Goal: Task Accomplishment & Management: Complete application form

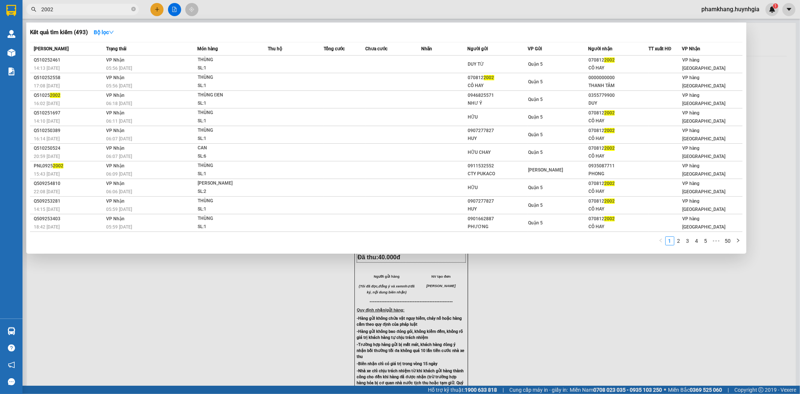
click at [118, 12] on input "2002" at bounding box center [85, 9] width 89 height 8
type input "2002"
click at [162, 7] on div at bounding box center [400, 197] width 800 height 394
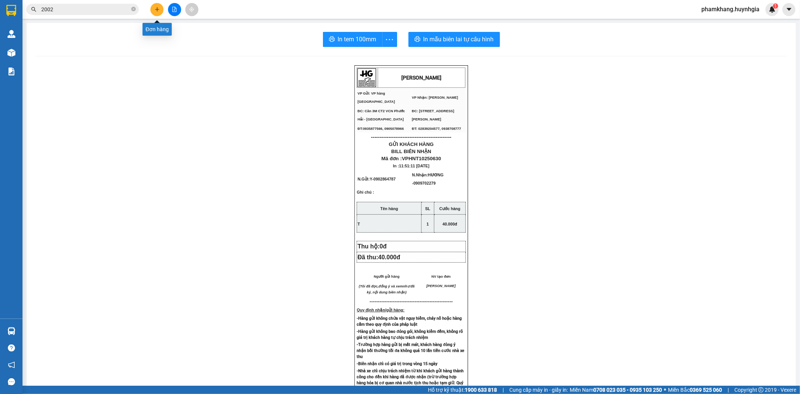
click at [162, 7] on button at bounding box center [156, 9] width 13 height 13
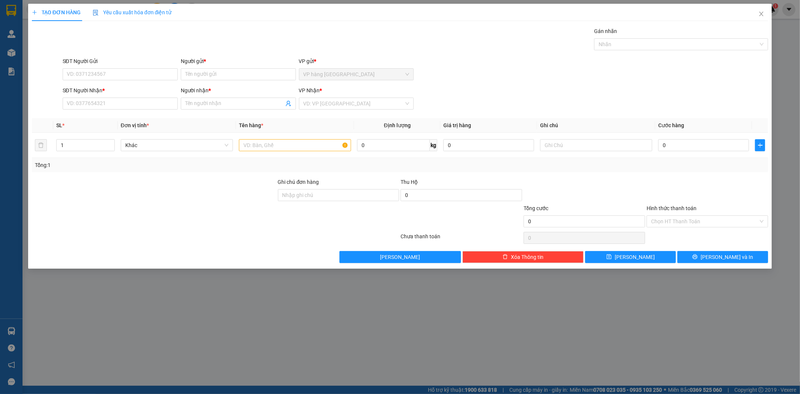
drag, startPoint x: 133, startPoint y: 246, endPoint x: 212, endPoint y: 254, distance: 79.3
drag, startPoint x: 212, startPoint y: 254, endPoint x: 526, endPoint y: 128, distance: 338.7
click at [526, 128] on th "Giá trị hàng" at bounding box center [489, 125] width 97 height 15
click at [334, 110] on div "VP Nhận * VD: VP Sài Gòn" at bounding box center [356, 99] width 115 height 26
click at [337, 104] on input "search" at bounding box center [354, 103] width 101 height 11
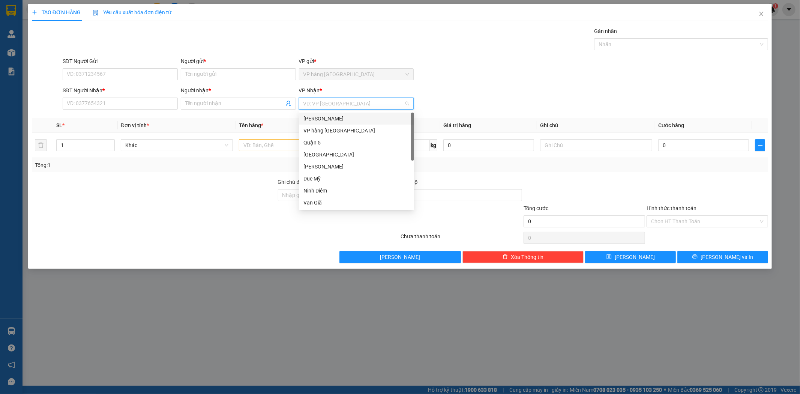
click at [335, 116] on div "[PERSON_NAME]" at bounding box center [357, 118] width 106 height 8
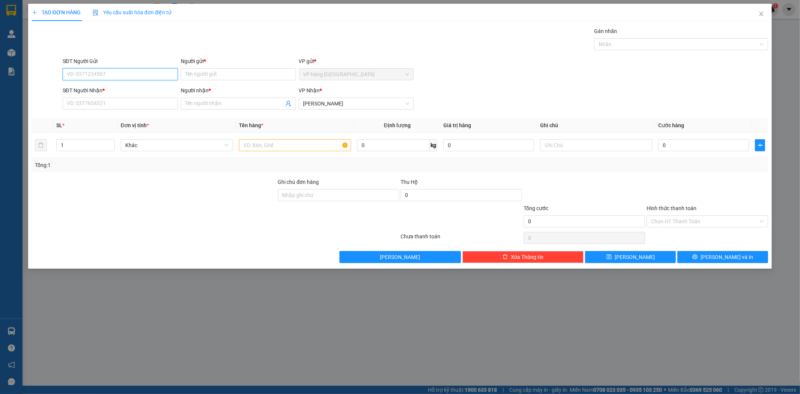
drag, startPoint x: 131, startPoint y: 77, endPoint x: 200, endPoint y: 65, distance: 70.8
click at [133, 77] on input "SĐT Người Gửi" at bounding box center [120, 74] width 115 height 12
click at [104, 83] on div "0899952579 - TÂM" at bounding box center [120, 89] width 115 height 12
type input "0899952579"
type input "TÂM"
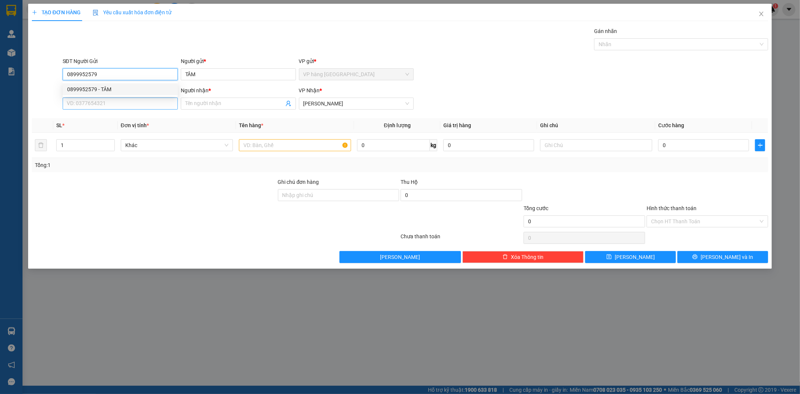
type input "0899952579"
click at [112, 109] on input "SĐT Người Nhận *" at bounding box center [120, 104] width 115 height 12
click at [113, 117] on div "0946635245 - KHANG" at bounding box center [120, 118] width 106 height 8
type input "0946635245"
type input "KHANG"
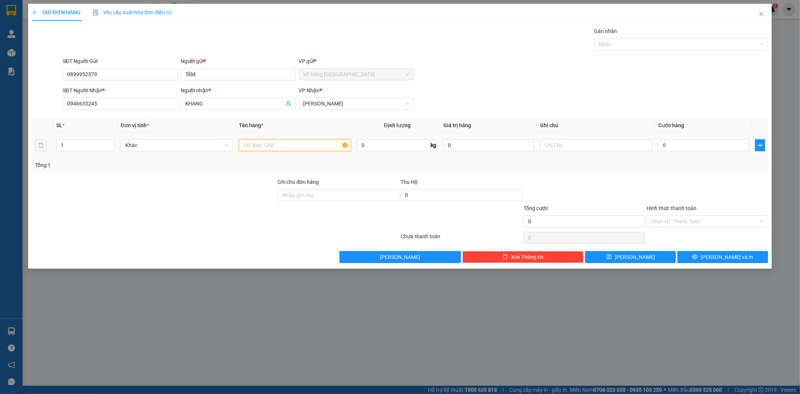
click at [266, 144] on input "text" at bounding box center [295, 145] width 112 height 12
type input "PHONG BÌ"
type input "2"
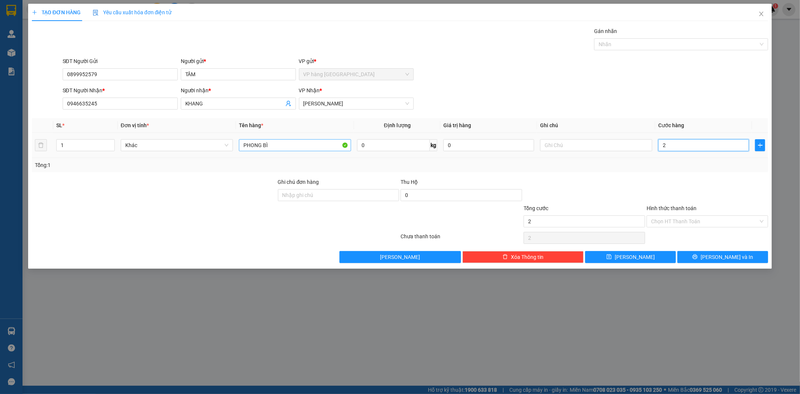
type input "20"
type input "20.000"
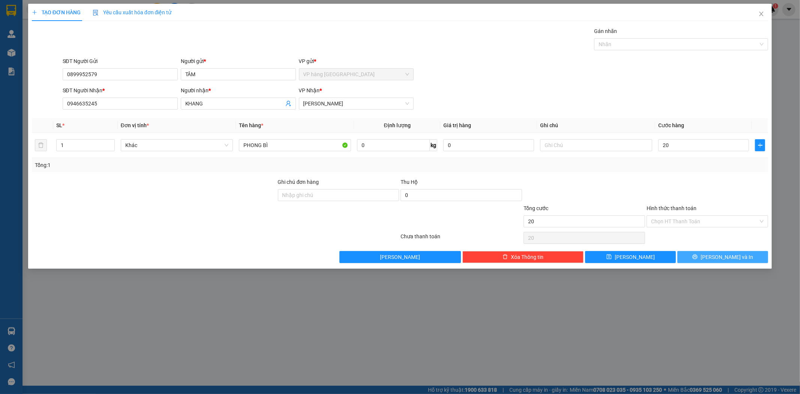
type input "20.000"
click at [724, 253] on span "Lưu và In" at bounding box center [727, 257] width 53 height 8
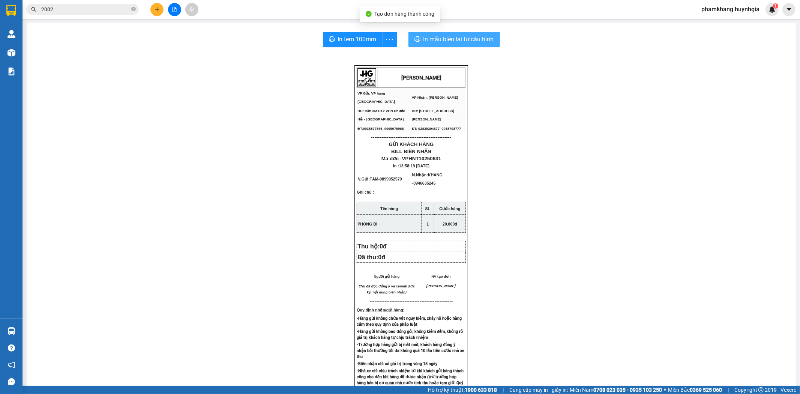
click at [488, 39] on span "In mẫu biên lai tự cấu hình" at bounding box center [459, 39] width 71 height 9
click at [348, 41] on span "In tem 100mm" at bounding box center [357, 39] width 39 height 9
click at [160, 6] on button at bounding box center [156, 9] width 13 height 13
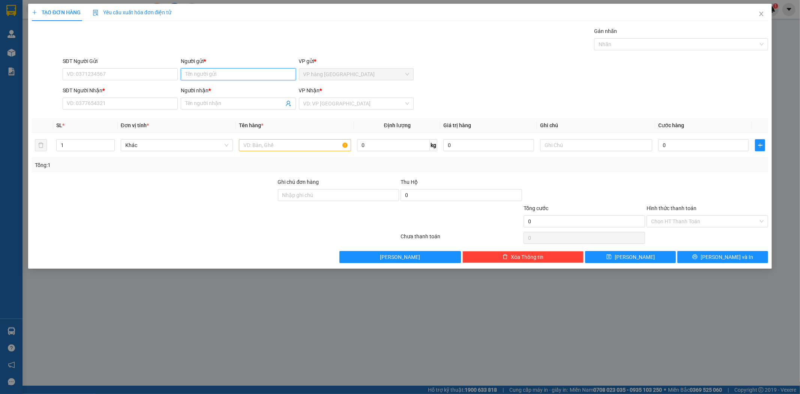
click at [216, 75] on input "Người gửi *" at bounding box center [238, 74] width 115 height 12
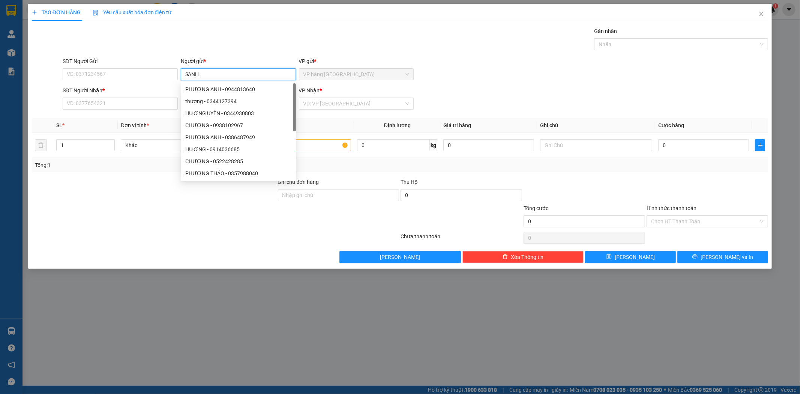
type input "SANH"
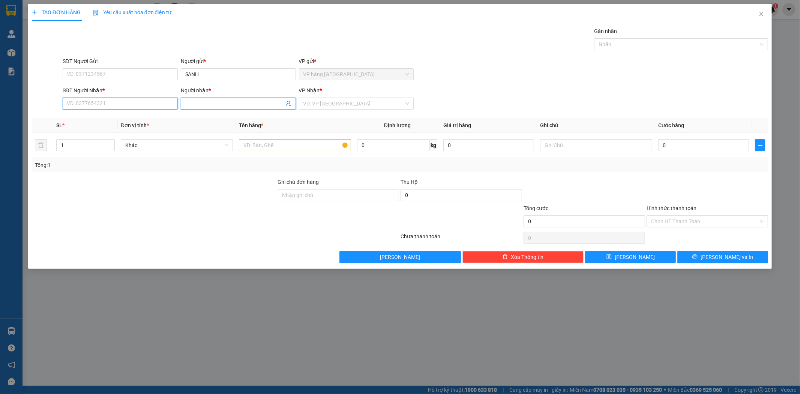
click at [125, 98] on input "SĐT Người Nhận *" at bounding box center [120, 104] width 115 height 12
click at [104, 120] on div "02837510076 - LABO ASIA" at bounding box center [120, 118] width 106 height 8
type input "02837510076"
type input "LABO ASIA"
type input "02837510076"
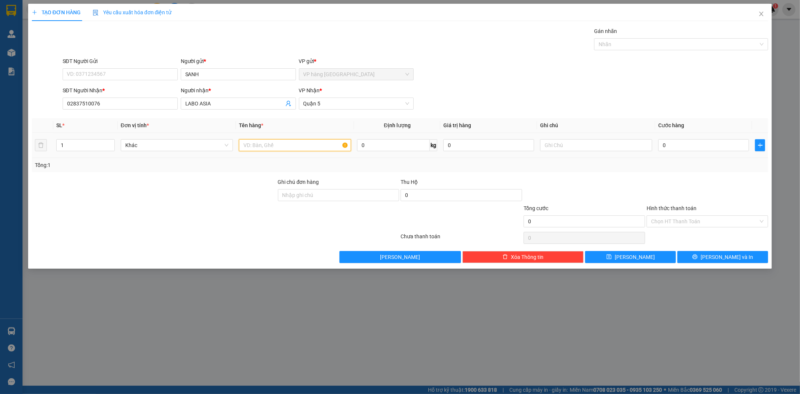
click at [266, 148] on input "text" at bounding box center [295, 145] width 112 height 12
type input "HỘP"
type input "2"
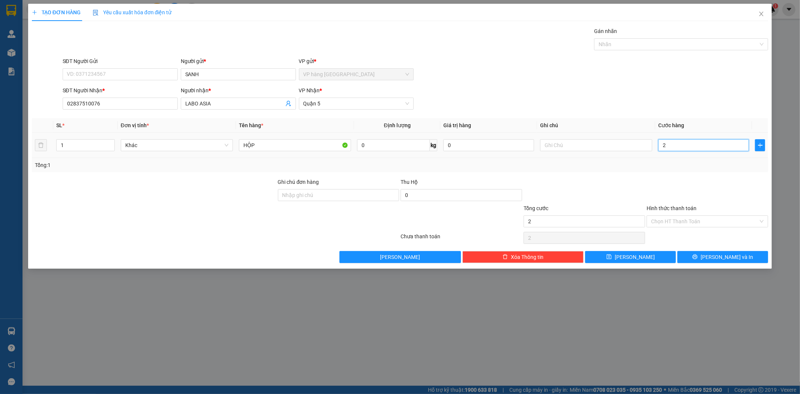
type input "20"
type input "20.000"
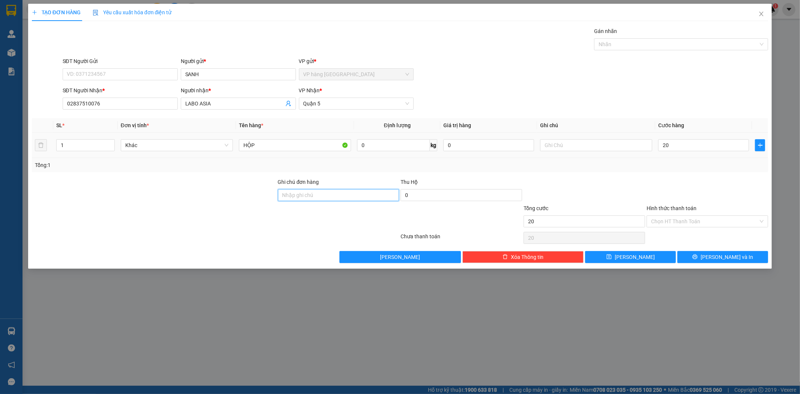
type input "20.000"
click at [719, 254] on span "Lưu và In" at bounding box center [727, 257] width 53 height 8
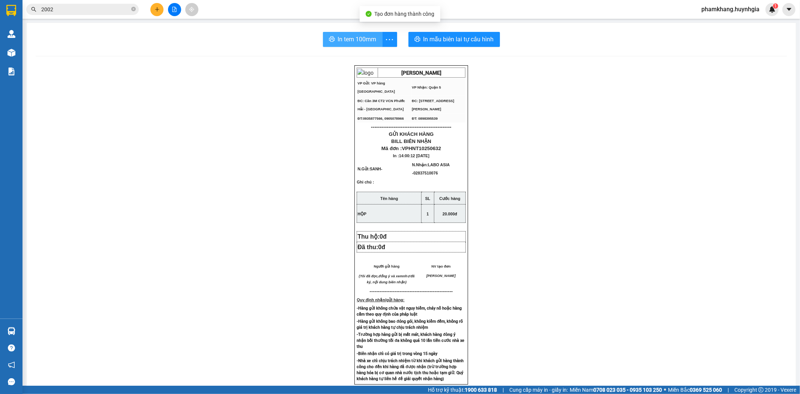
drag, startPoint x: 320, startPoint y: 40, endPoint x: 327, endPoint y: 39, distance: 7.1
click at [323, 40] on button "In tem 100mm" at bounding box center [353, 39] width 60 height 15
click at [329, 40] on icon "printer" at bounding box center [332, 39] width 6 height 6
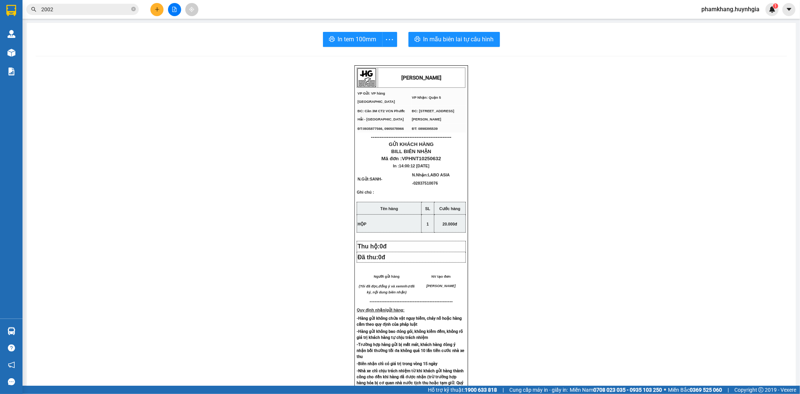
click at [126, 10] on input "2002" at bounding box center [85, 9] width 89 height 8
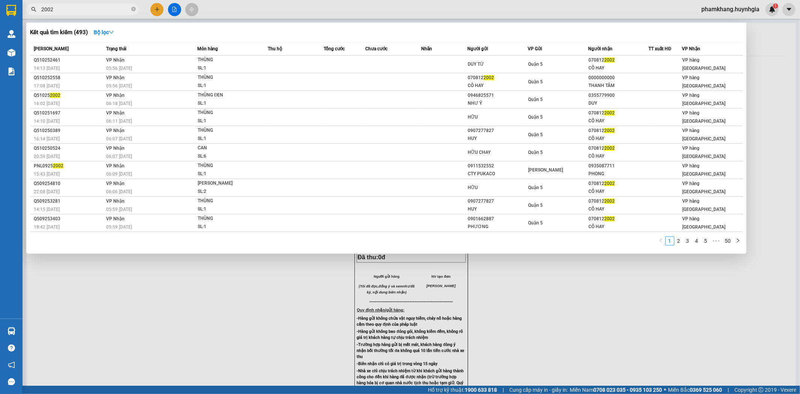
click at [124, 10] on input "2002" at bounding box center [85, 9] width 89 height 8
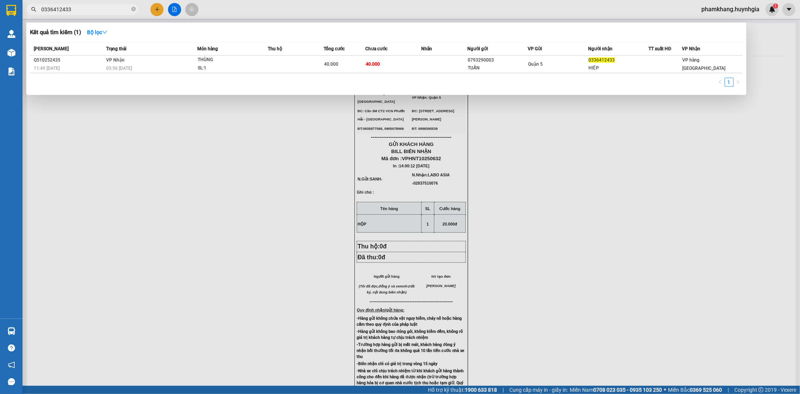
type input "0336412433"
click at [282, 36] on div "Kết quả tìm kiếm ( 1 ) Bộ lọc" at bounding box center [386, 32] width 713 height 12
click at [241, 189] on div at bounding box center [400, 197] width 800 height 394
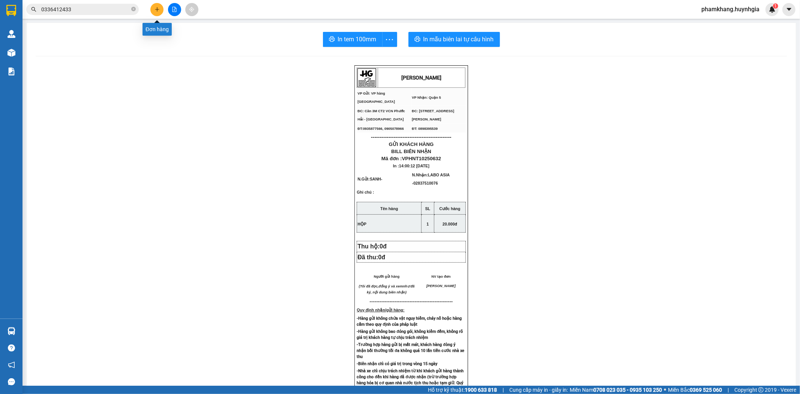
click at [156, 12] on button at bounding box center [156, 9] width 13 height 13
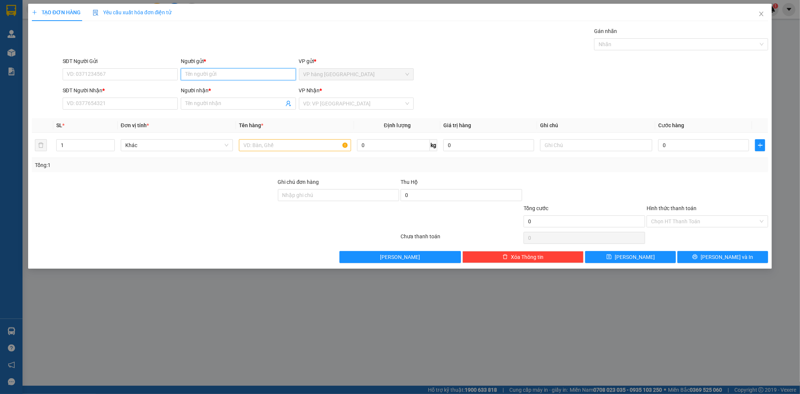
click at [208, 73] on input "Người gửi *" at bounding box center [238, 74] width 115 height 12
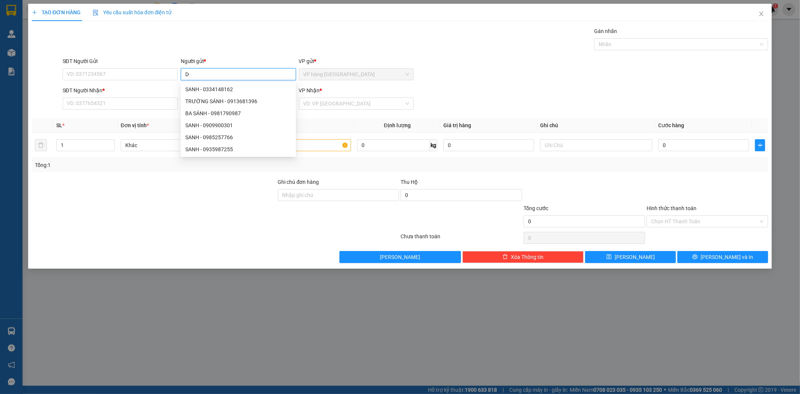
type input "D"
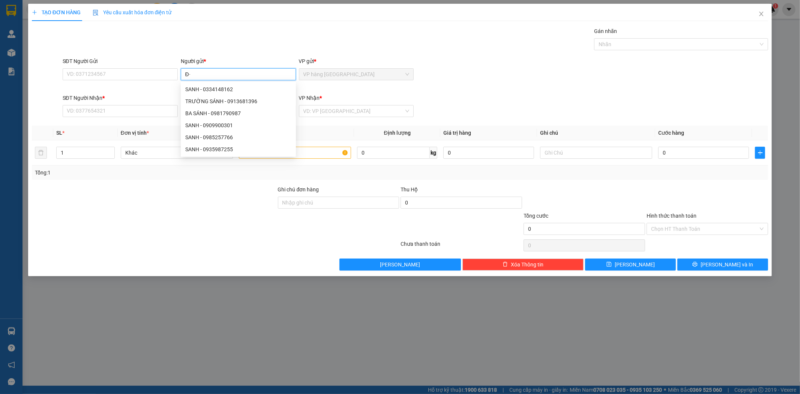
type input "Đ"
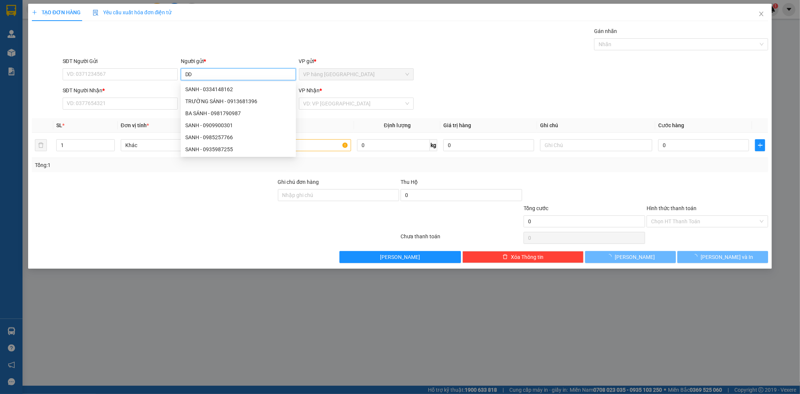
type input "D"
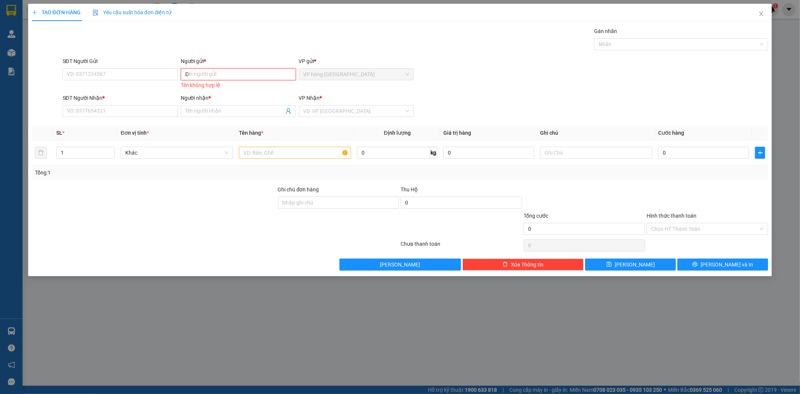
type input "D"
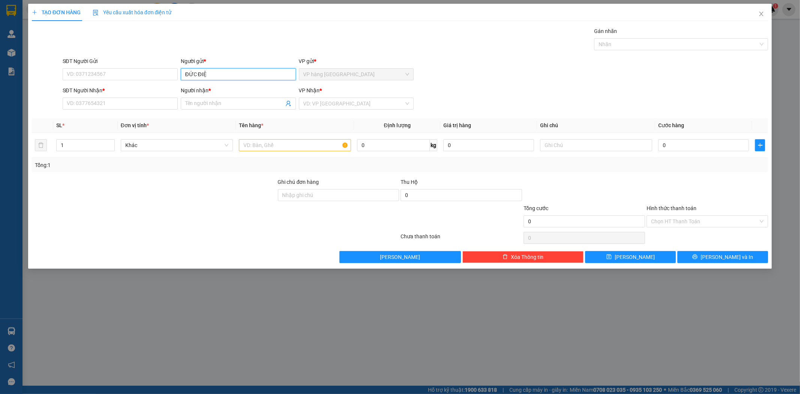
type input "ĐỨC ĐIỆN"
type input "0913901884"
click at [140, 119] on div "0913901884 - LIOA" at bounding box center [120, 118] width 106 height 8
type input "LIOA"
type input "0913901884"
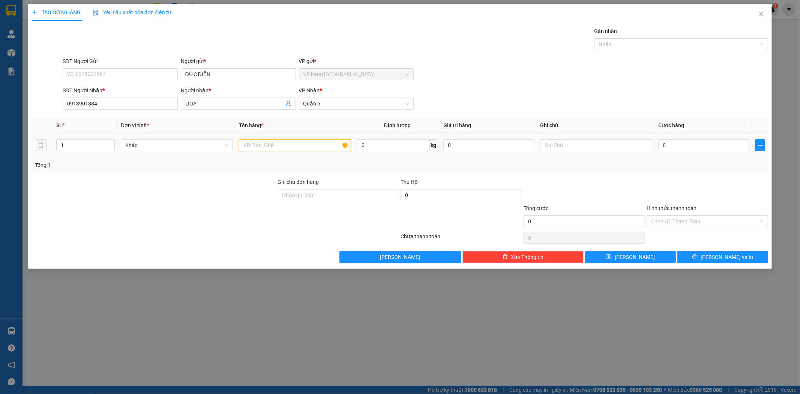
click at [303, 144] on input "text" at bounding box center [295, 145] width 112 height 12
type input "THÙNG"
type input "3"
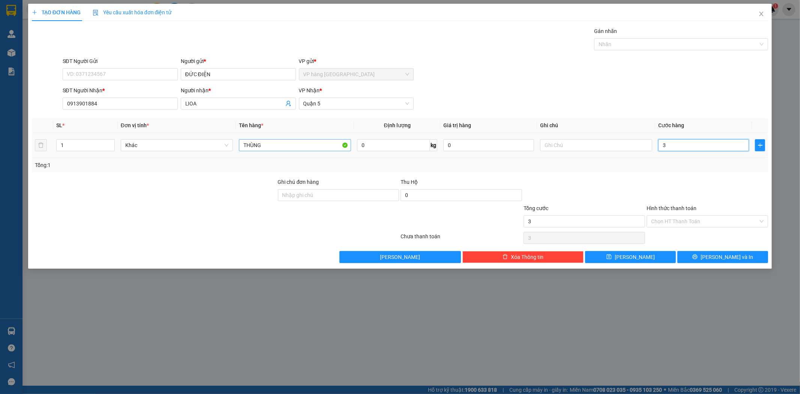
type input "30"
type input "30.000"
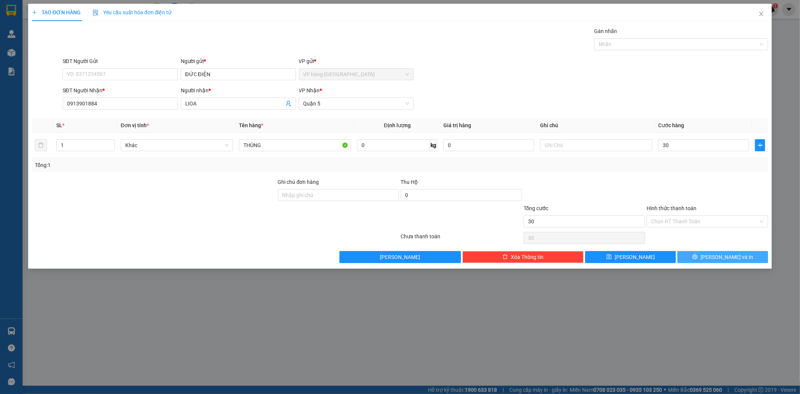
type input "30.000"
click at [745, 251] on button "Lưu và In" at bounding box center [723, 257] width 91 height 12
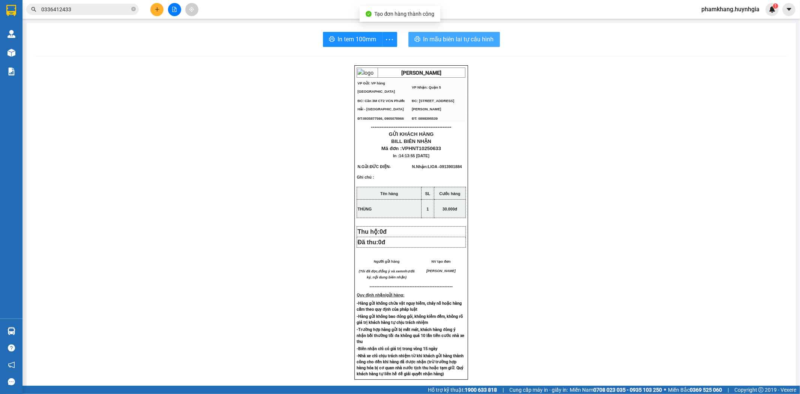
click at [451, 35] on span "In mẫu biên lai tự cấu hình" at bounding box center [459, 39] width 71 height 9
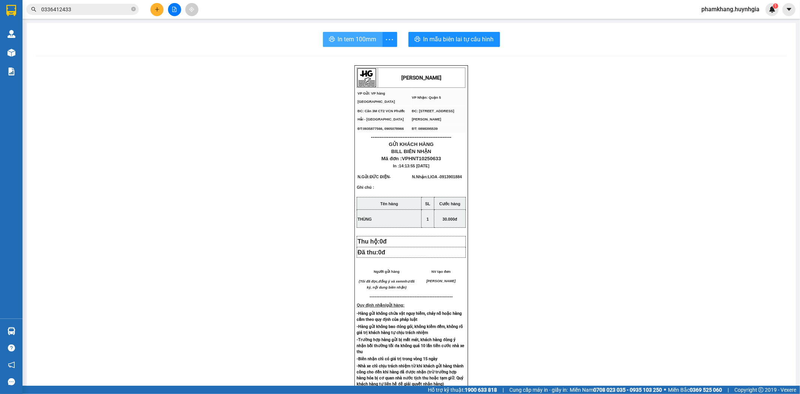
click at [360, 43] on button "In tem 100mm" at bounding box center [353, 39] width 60 height 15
click at [92, 13] on input "0336412433" at bounding box center [85, 9] width 89 height 8
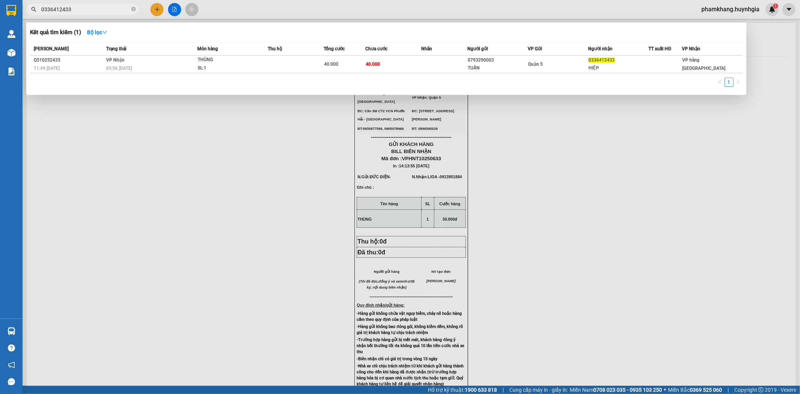
click at [92, 13] on input "0336412433" at bounding box center [85, 9] width 89 height 8
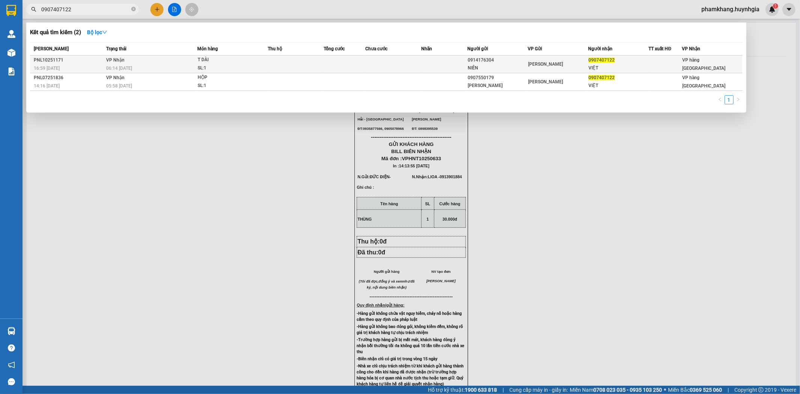
type input "0907407122"
click at [416, 67] on td at bounding box center [393, 65] width 56 height 18
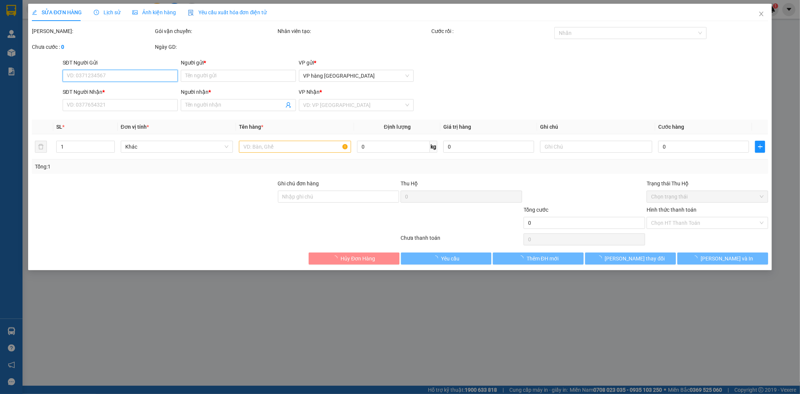
type input "0914176304"
type input "NIÊN"
type input "0907407122"
type input "VIỆT"
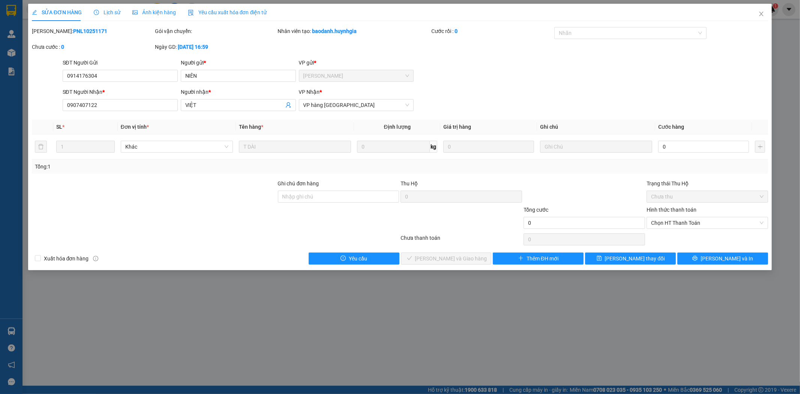
click at [483, 56] on div "Mã ĐH: PNL10251171 Gói vận chuyển: Nhân viên tạo: baodanh.huynhgia Cước rồi : 0…" at bounding box center [400, 43] width 738 height 32
click at [467, 66] on div "SĐT Người Gửi 0914176304 Người gửi * NIÊN VP gửi * Phạm Ngũ Lão" at bounding box center [415, 72] width 709 height 26
click at [200, 74] on input "NIÊN" at bounding box center [238, 76] width 115 height 12
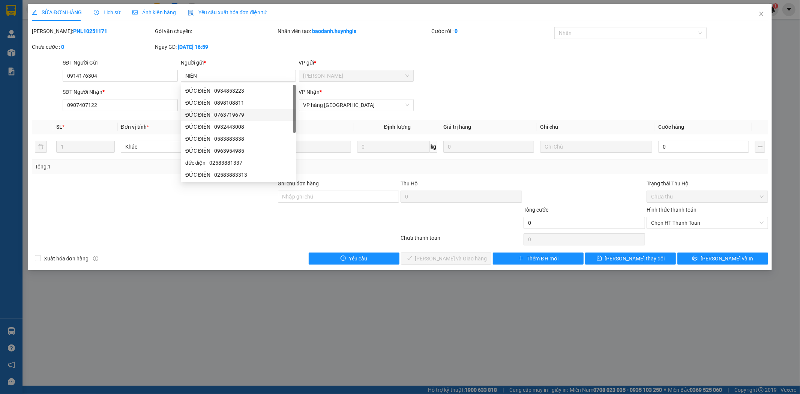
click at [534, 99] on div "SĐT Người Nhận * 0907407122 Người nhận * VIỆT VP Nhận * VP hàng Nha Trang" at bounding box center [415, 101] width 709 height 26
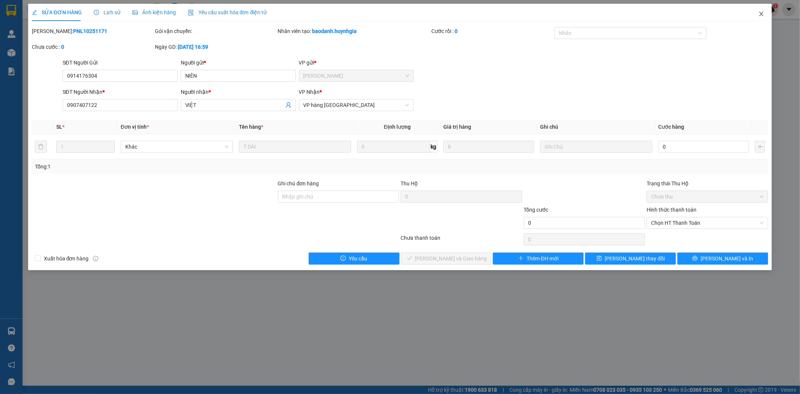
click at [766, 8] on span "Close" at bounding box center [761, 14] width 21 height 21
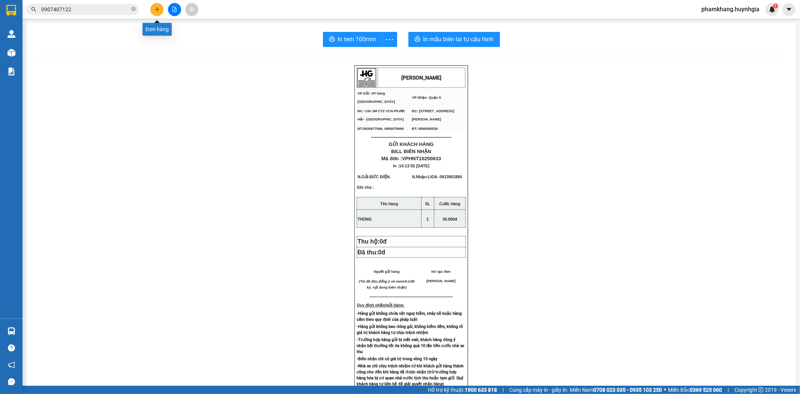
click at [161, 13] on button at bounding box center [156, 9] width 13 height 13
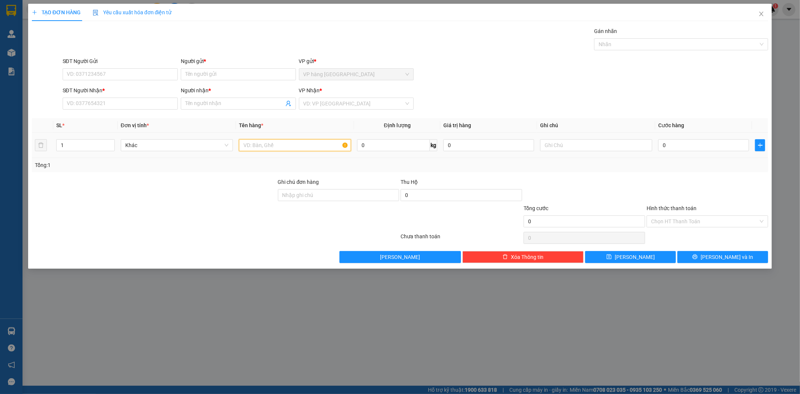
click at [313, 145] on input "text" at bounding box center [295, 145] width 112 height 12
click at [327, 107] on input "search" at bounding box center [354, 103] width 101 height 11
click at [238, 118] on th "Tên hàng *" at bounding box center [295, 125] width 118 height 15
click at [325, 103] on input "search" at bounding box center [354, 103] width 101 height 11
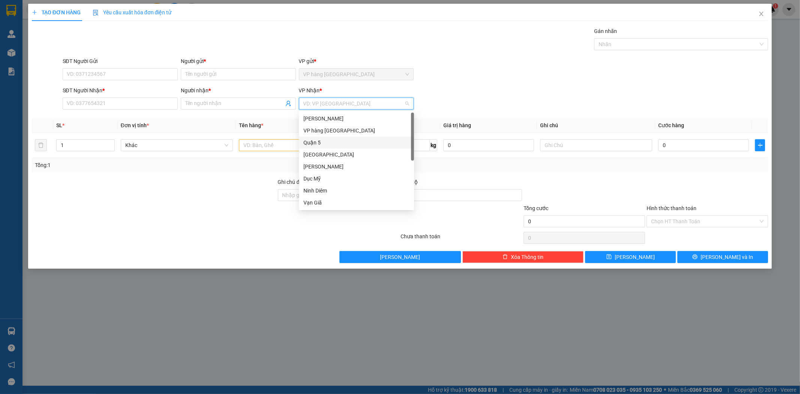
click at [326, 145] on div "Quận 5" at bounding box center [357, 142] width 106 height 8
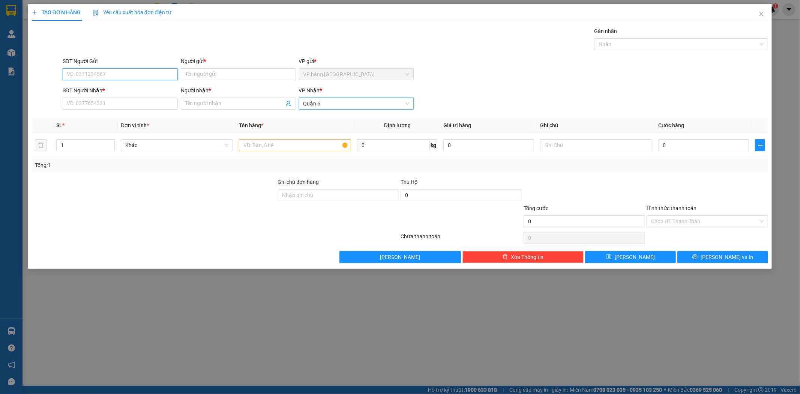
click at [120, 75] on input "SĐT Người Gửi" at bounding box center [120, 74] width 115 height 12
type input "0913959309"
click at [219, 76] on input "Người gửi *" at bounding box center [238, 74] width 115 height 12
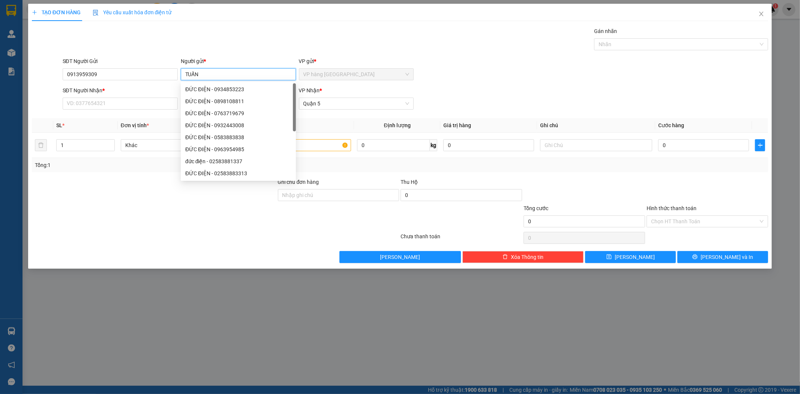
type input "TUẤN"
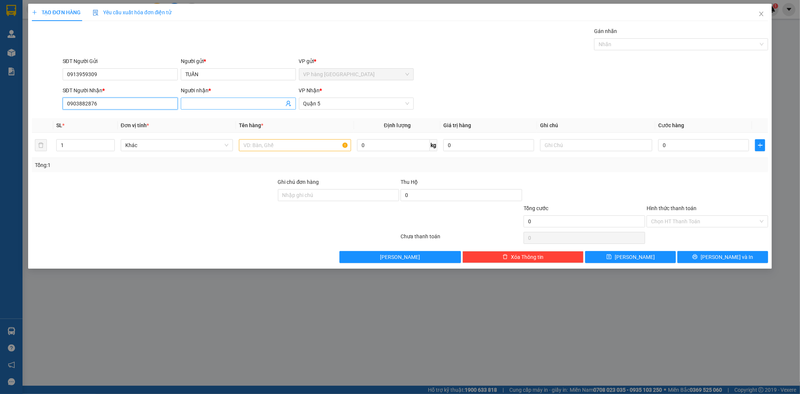
type input "0903882876"
click at [208, 102] on input "Người nhận *" at bounding box center [234, 103] width 99 height 8
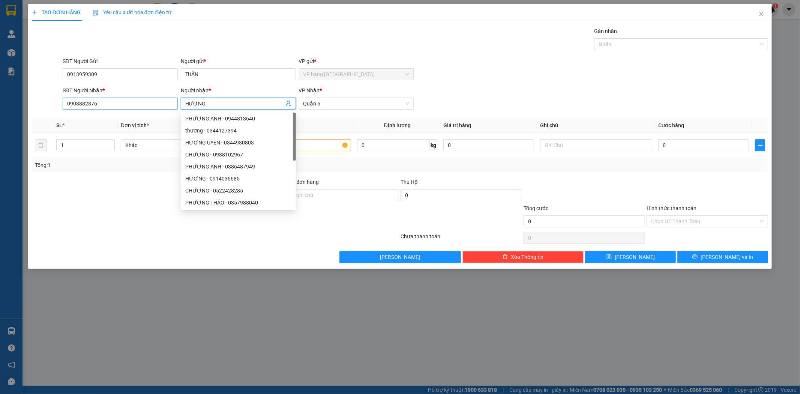
type input "HƯƠNG"
click at [119, 104] on input "0903882876" at bounding box center [120, 104] width 115 height 12
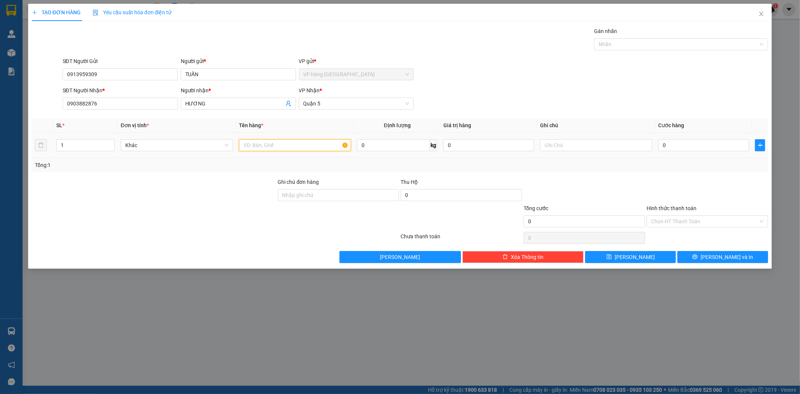
click at [301, 146] on input "text" at bounding box center [295, 145] width 112 height 12
type input "[GEOGRAPHIC_DATA]"
click at [607, 148] on input "text" at bounding box center [596, 145] width 112 height 12
type input "19B THẠCH THỊ THANH TÂN ĐỊNH GTN 40"
click at [711, 147] on input "0" at bounding box center [704, 145] width 91 height 12
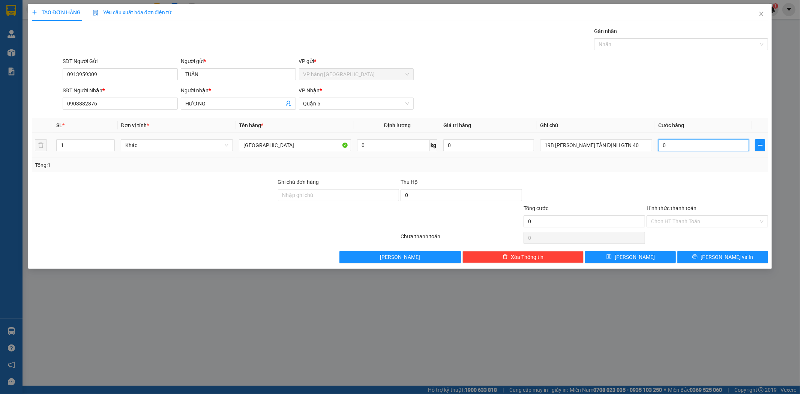
type input "2"
type input "20"
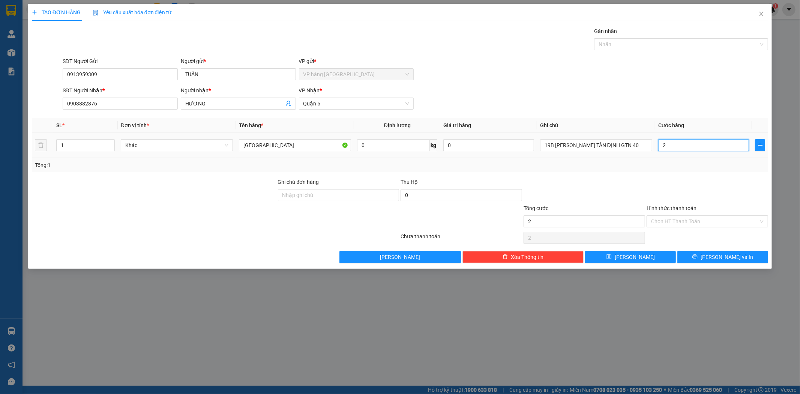
type input "20"
type input "20.000"
click at [702, 112] on div "SĐT Người Nhận * 0903882876 Người nhận * HƯƠNG VP Nhận * Quận 5" at bounding box center [415, 99] width 709 height 26
click at [704, 222] on input "Hình thức thanh toán" at bounding box center [704, 221] width 107 height 11
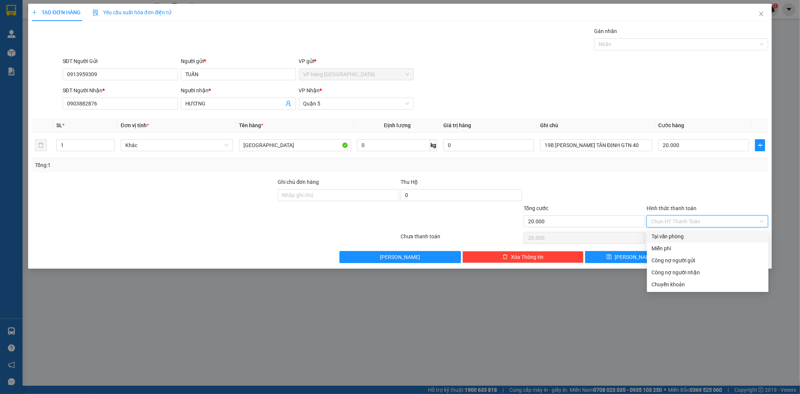
click at [696, 235] on div "Tại văn phòng" at bounding box center [708, 236] width 113 height 8
type input "0"
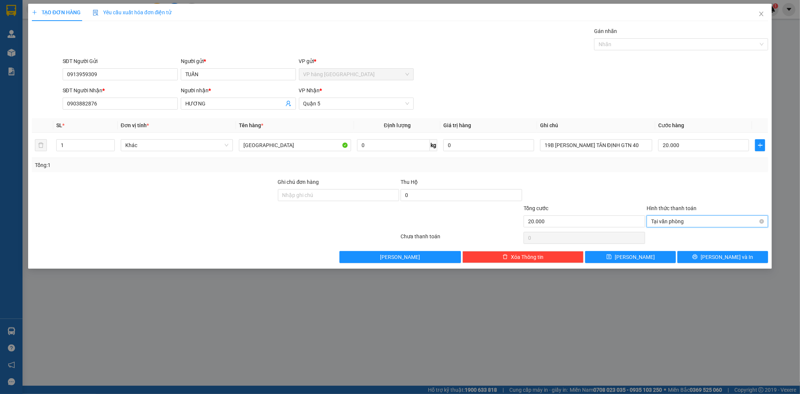
click at [707, 221] on span "Tại văn phòng" at bounding box center [707, 221] width 113 height 11
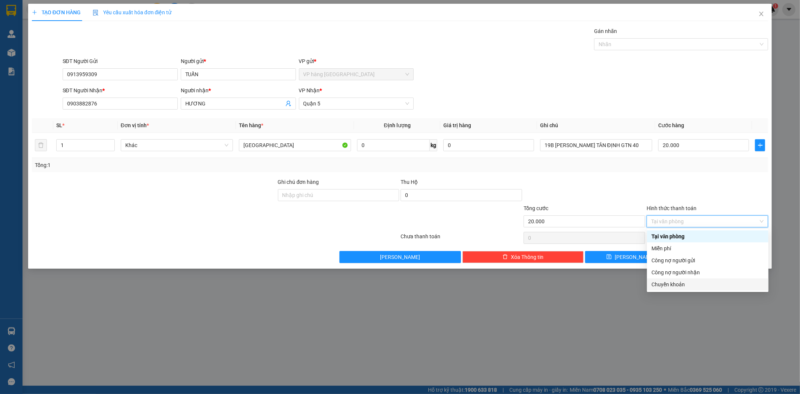
click at [691, 287] on div "Chuyển khoản" at bounding box center [708, 284] width 113 height 8
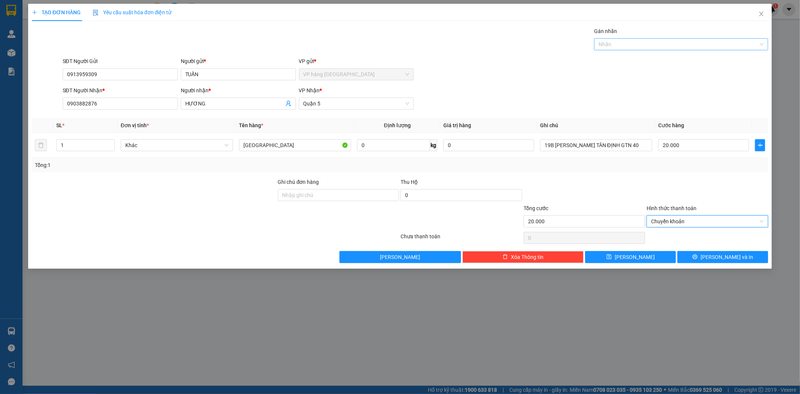
click at [646, 41] on div at bounding box center [677, 44] width 163 height 9
click at [617, 55] on div "CHUYỂN KHOẢN" at bounding box center [681, 59] width 165 height 8
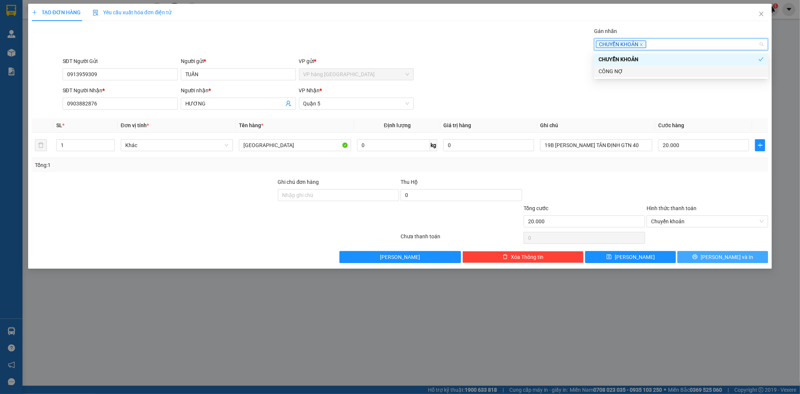
click at [741, 256] on button "Lưu và In" at bounding box center [723, 257] width 91 height 12
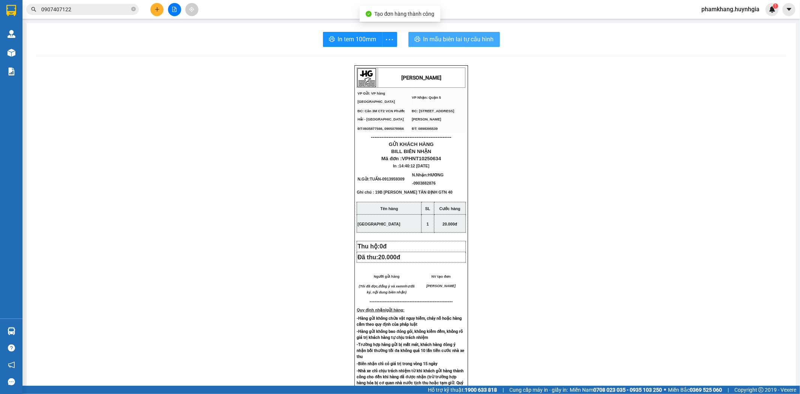
click at [485, 40] on span "In mẫu biên lai tự cấu hình" at bounding box center [459, 39] width 71 height 9
click at [353, 35] on div "In tem 100mm" at bounding box center [360, 39] width 77 height 15
click at [353, 35] on span "In tem 100mm" at bounding box center [357, 39] width 39 height 9
click at [113, 7] on input "0907407122" at bounding box center [85, 9] width 89 height 8
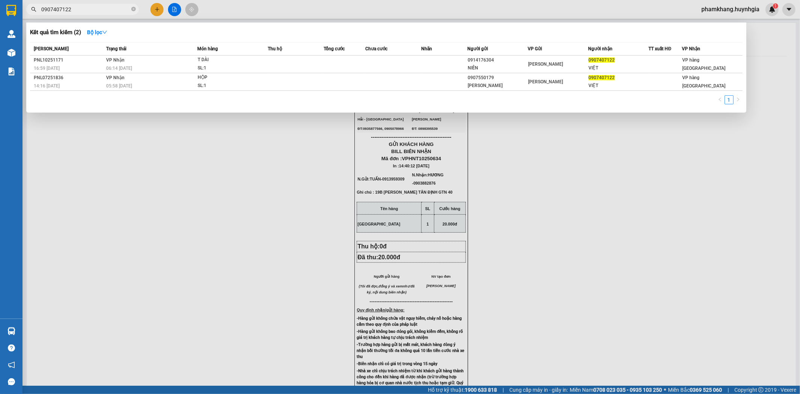
click at [113, 7] on input "0907407122" at bounding box center [85, 9] width 89 height 8
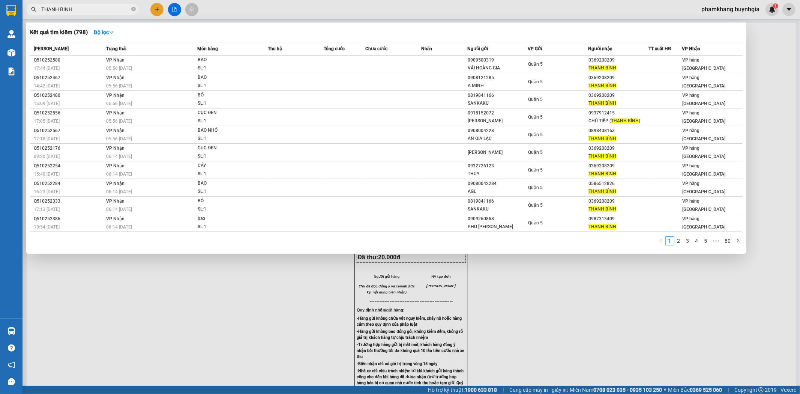
click at [250, 244] on div "1 2 3 4 5 ••• 80" at bounding box center [386, 243] width 713 height 14
drag, startPoint x: 90, startPoint y: 14, endPoint x: 87, endPoint y: 13, distance: 3.9
click at [88, 13] on span "THANH BINH" at bounding box center [82, 9] width 113 height 11
click at [84, 10] on input "THANH BINH" at bounding box center [85, 9] width 89 height 8
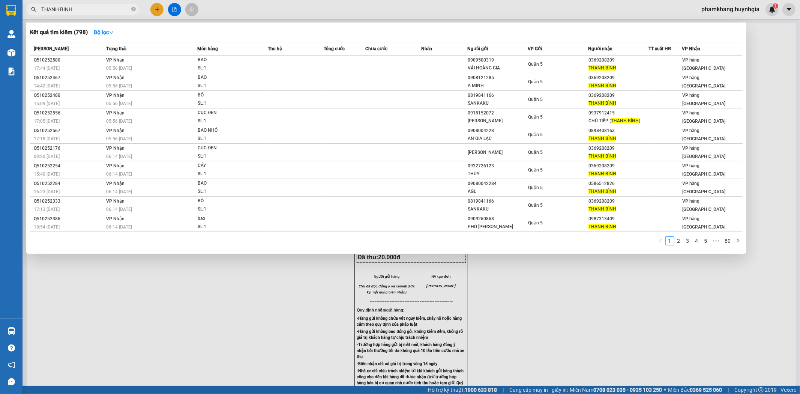
click at [84, 10] on input "THANH BINH" at bounding box center [85, 9] width 89 height 8
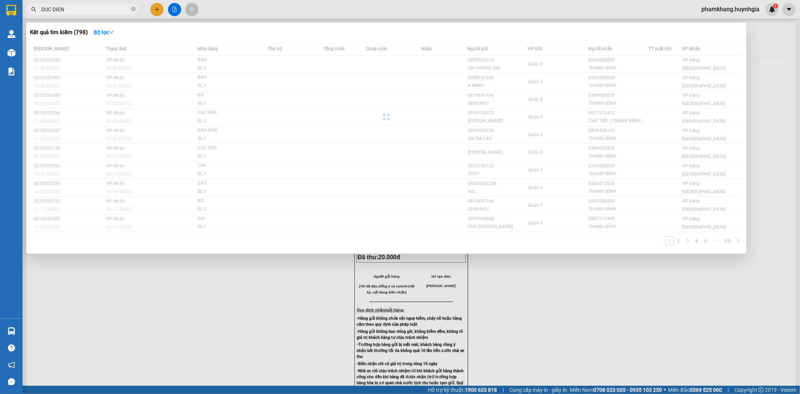
click at [260, 38] on div "Kết quả tìm kiếm ( 798 ) Bộ lọc Mã ĐH Trạng thái Món hàng Thu hộ Tổng cước Chưa…" at bounding box center [386, 138] width 720 height 231
click at [260, 36] on div "Kết quả tìm kiếm ( 798 ) Bộ lọc" at bounding box center [386, 32] width 713 height 12
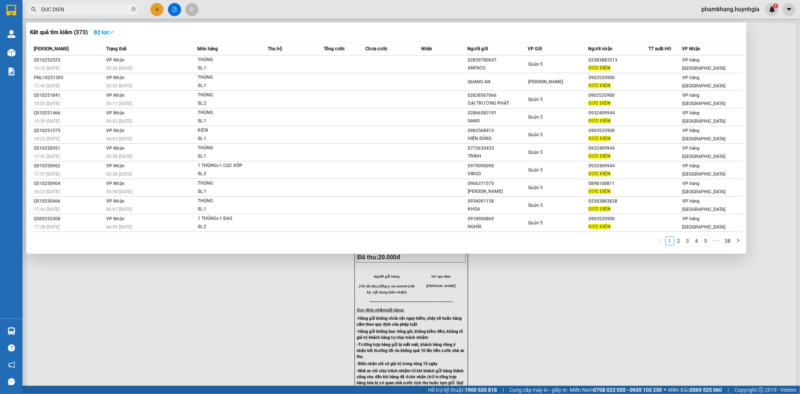
click at [107, 7] on input "DUC DIEN" at bounding box center [85, 9] width 89 height 8
click at [105, 6] on input "DUC DIEN" at bounding box center [85, 9] width 89 height 8
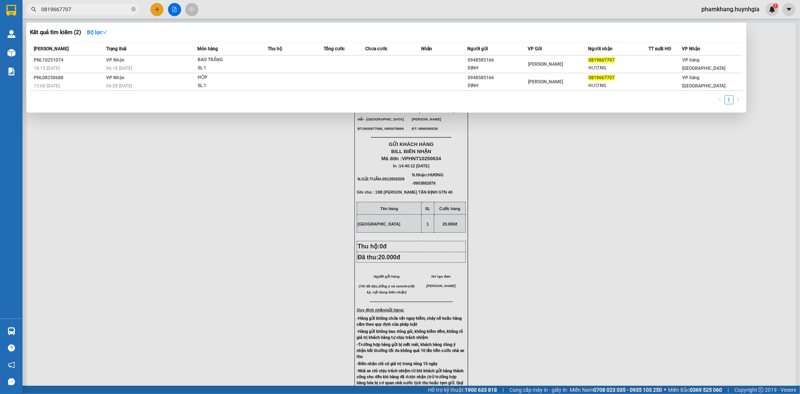
type input "0819667707"
click at [158, 8] on div at bounding box center [400, 197] width 800 height 394
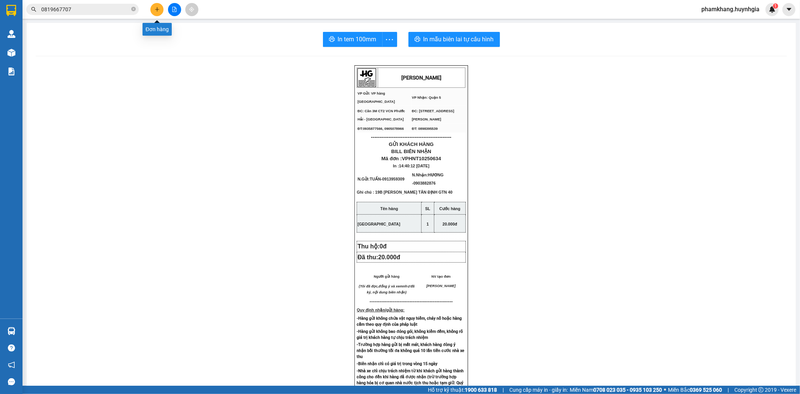
click at [159, 8] on icon "plus" at bounding box center [157, 9] width 5 height 5
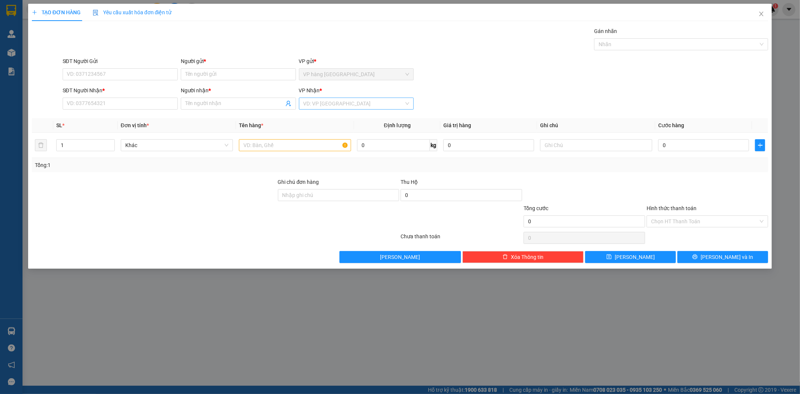
click at [365, 104] on input "search" at bounding box center [354, 103] width 101 height 11
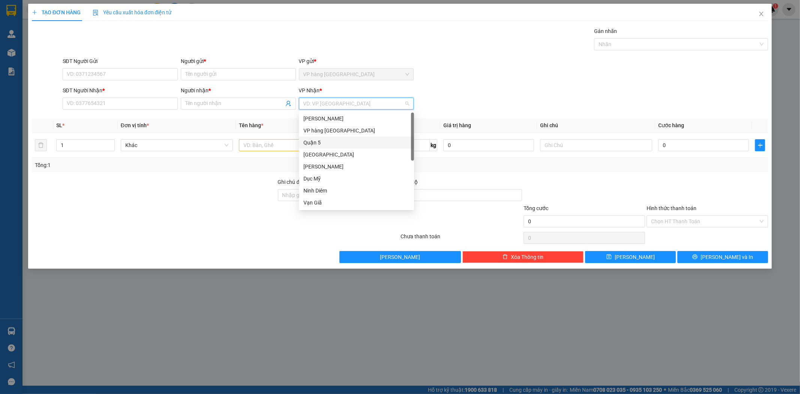
click at [328, 145] on div "Quận 5" at bounding box center [357, 142] width 106 height 8
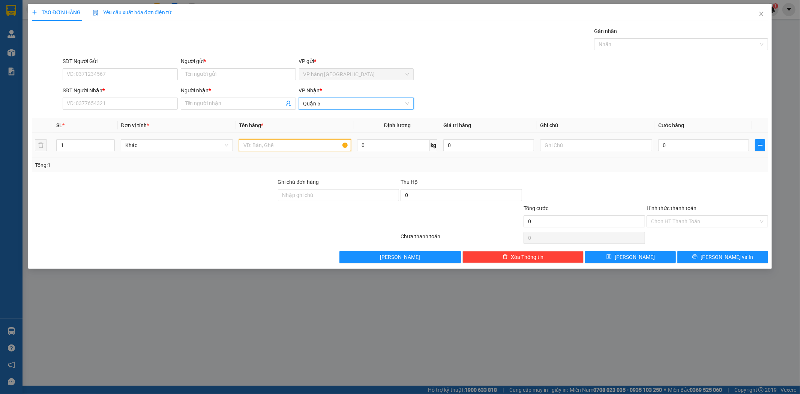
click at [293, 147] on input "text" at bounding box center [295, 145] width 112 height 12
type input "BAO"
click at [702, 143] on input "0" at bounding box center [704, 145] width 91 height 12
click at [202, 73] on input "Người gửi *" at bounding box center [238, 74] width 115 height 12
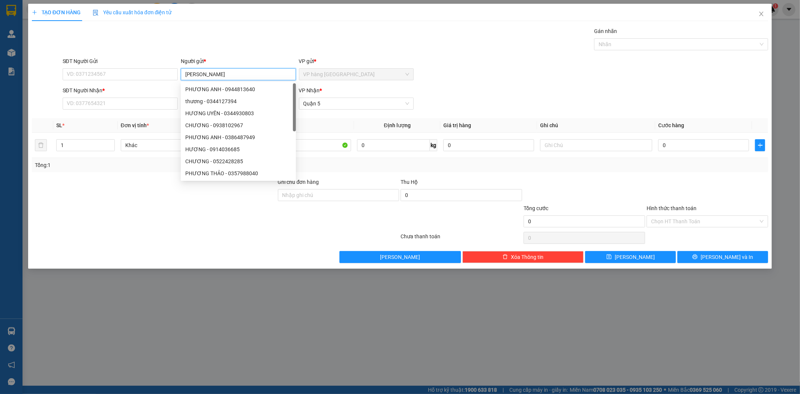
type input "KIM ANH"
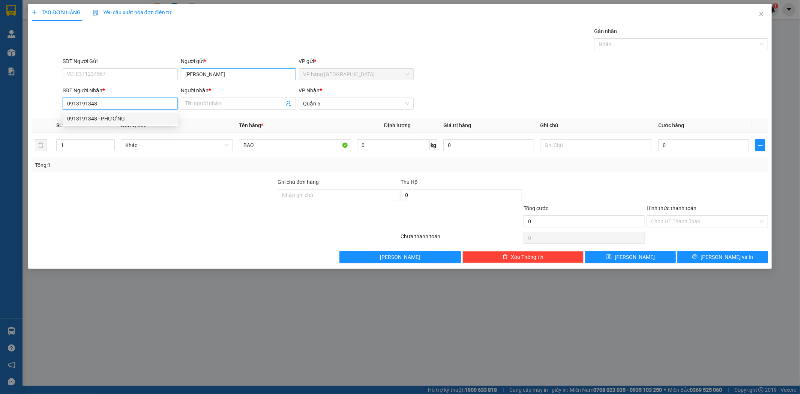
type input "0913191348"
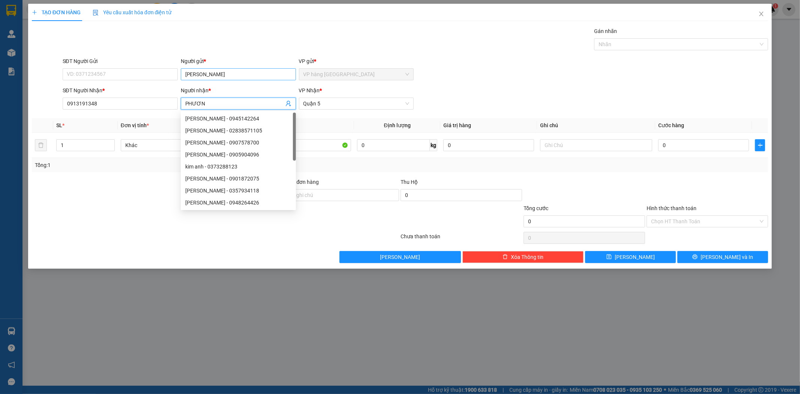
type input "PHƯƠNG"
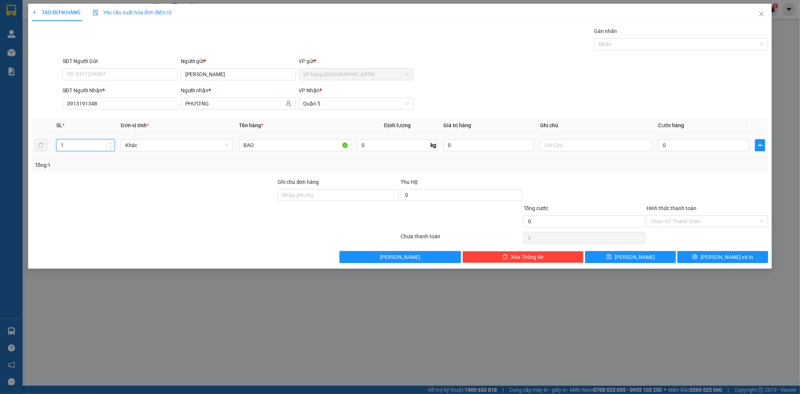
click at [109, 140] on span "Increase Value" at bounding box center [110, 143] width 8 height 7
type input "2"
click at [109, 143] on icon "up" at bounding box center [110, 143] width 3 height 3
click at [711, 152] on div "0" at bounding box center [704, 145] width 91 height 15
click at [680, 144] on input "0" at bounding box center [704, 145] width 91 height 12
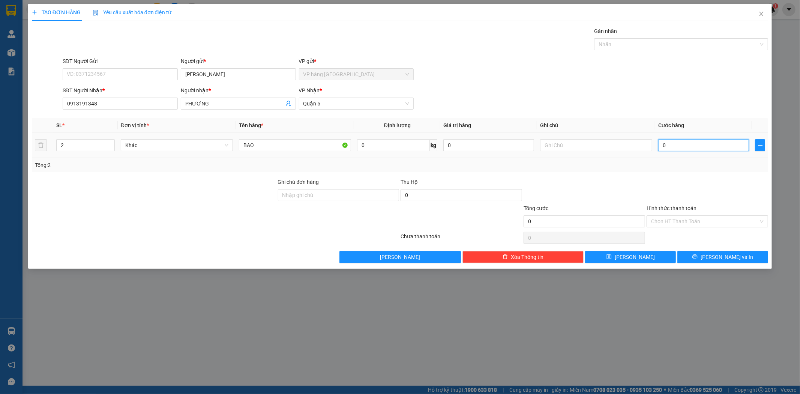
type input "1"
type input "14"
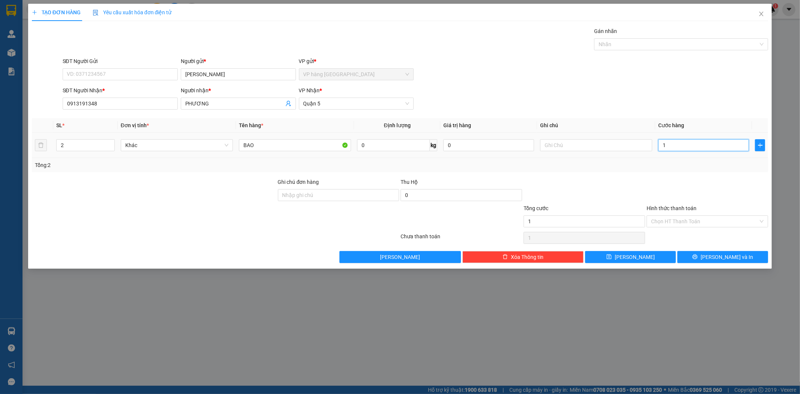
type input "14"
type input "140"
type input "140.000"
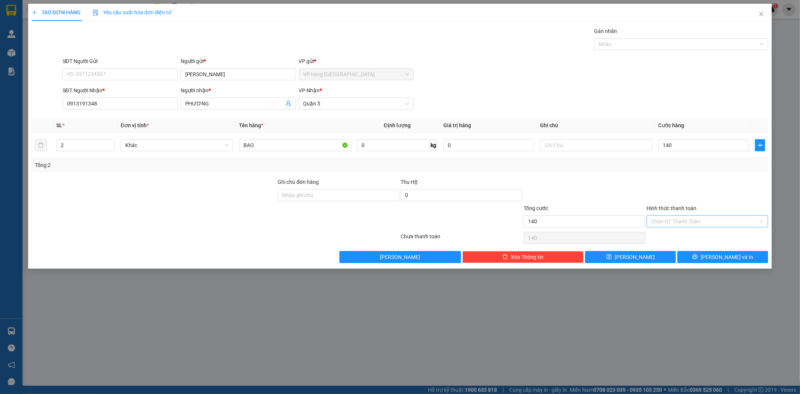
type input "140.000"
click at [717, 223] on input "Hình thức thanh toán" at bounding box center [704, 221] width 107 height 11
click at [717, 190] on div at bounding box center [707, 191] width 123 height 26
click at [726, 254] on span "Lưu và In" at bounding box center [727, 257] width 53 height 8
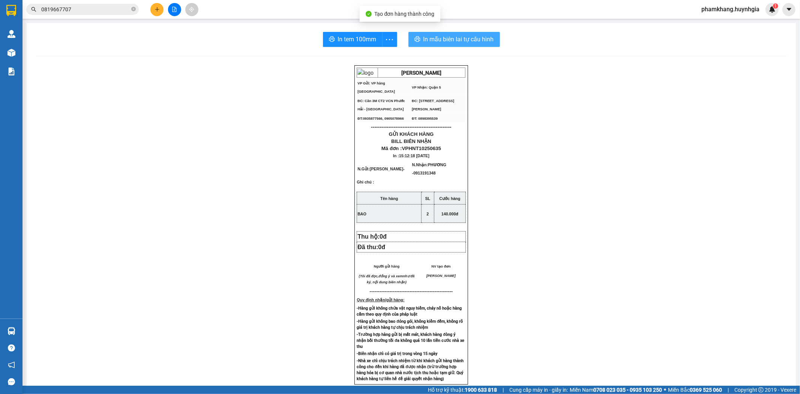
click at [460, 40] on span "In mẫu biên lai tự cấu hình" at bounding box center [459, 39] width 71 height 9
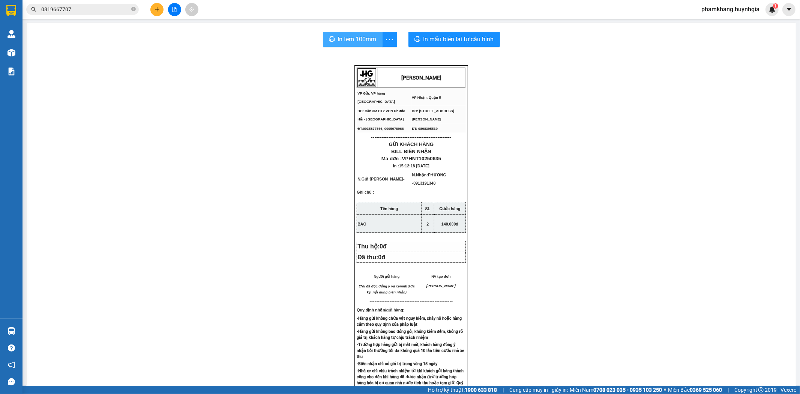
click at [359, 39] on span "In tem 100mm" at bounding box center [357, 39] width 39 height 9
click at [104, 9] on input "0819667707" at bounding box center [85, 9] width 89 height 8
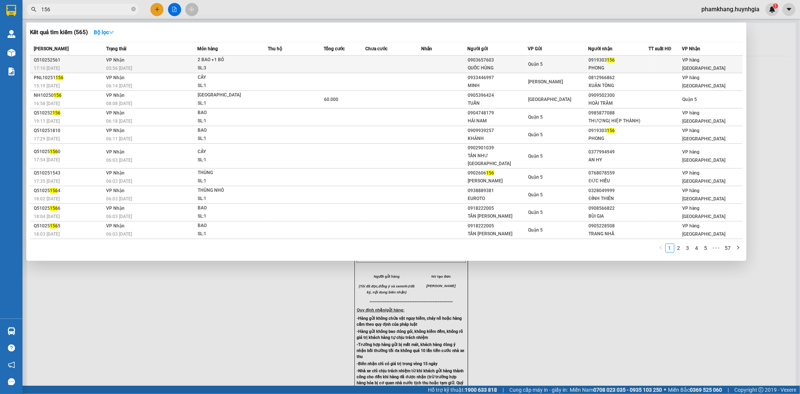
type input "156"
click at [224, 57] on div "2 BAO +1 BÓ" at bounding box center [226, 60] width 56 height 8
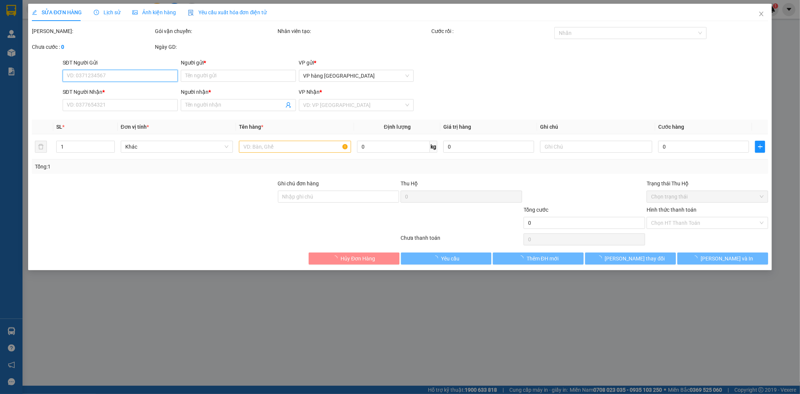
type input "0903657603"
type input "QUỐC HÙNG"
type input "0919303156"
type input "PHONG"
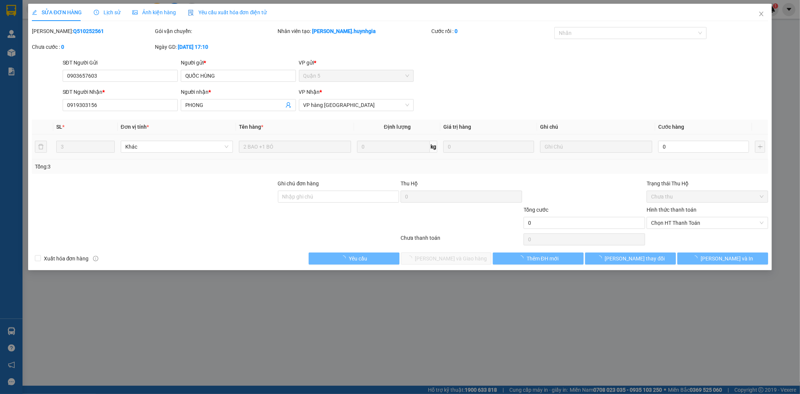
click at [518, 68] on div "SĐT Người Gửi 0903657603 0903657603 Người gửi * QUỐC HÙNG VP gửi * Quận 5" at bounding box center [415, 72] width 709 height 26
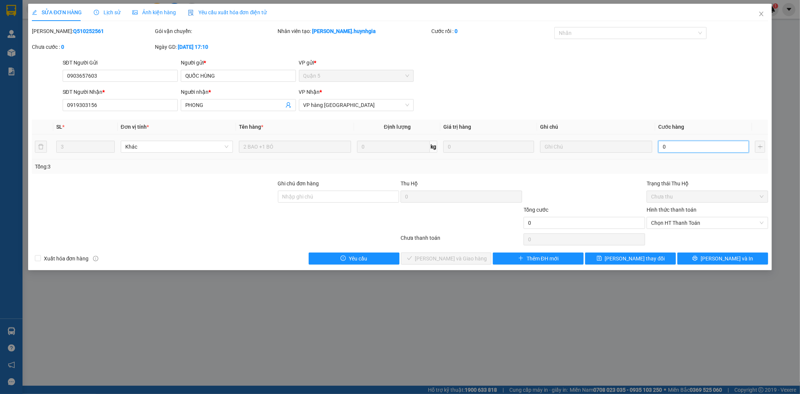
click at [712, 147] on input "0" at bounding box center [704, 147] width 91 height 12
type input "1"
type input "12"
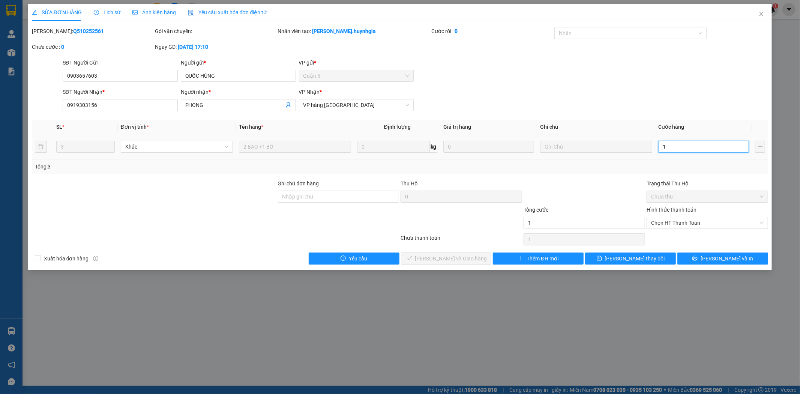
type input "12"
type input "120"
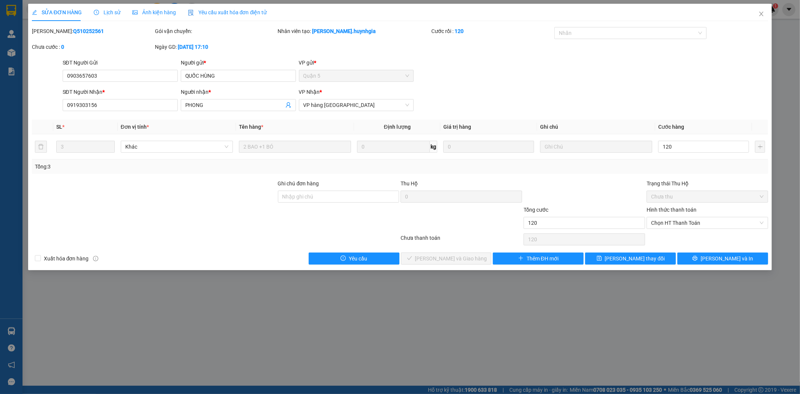
type input "120.000"
click at [697, 94] on div "SĐT Người Nhận * 0919303156 Người nhận * PHONG VP Nhận * VP hàng Nha Trang" at bounding box center [415, 101] width 709 height 26
click at [688, 226] on span "Chọn HT Thanh Toán" at bounding box center [707, 222] width 113 height 11
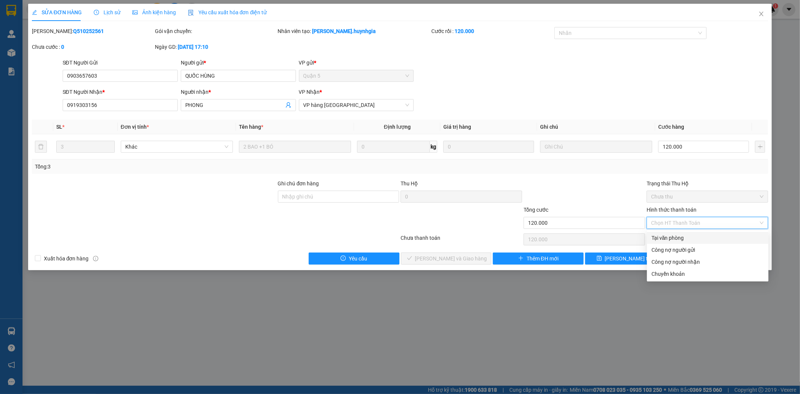
click at [690, 236] on div "Tại văn phòng" at bounding box center [708, 238] width 113 height 8
type input "0"
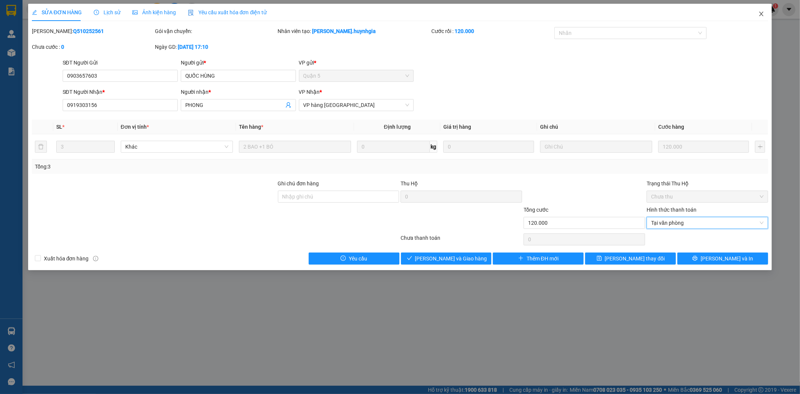
click at [762, 9] on span "Close" at bounding box center [761, 14] width 21 height 21
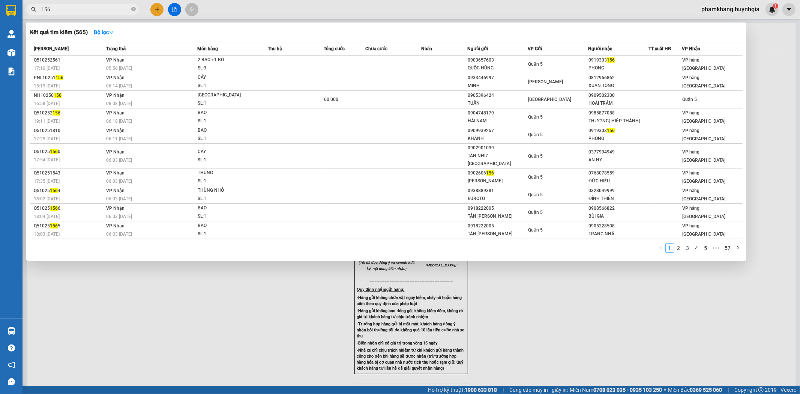
click at [110, 9] on input "156" at bounding box center [85, 9] width 89 height 8
click at [110, 8] on input "156" at bounding box center [85, 9] width 89 height 8
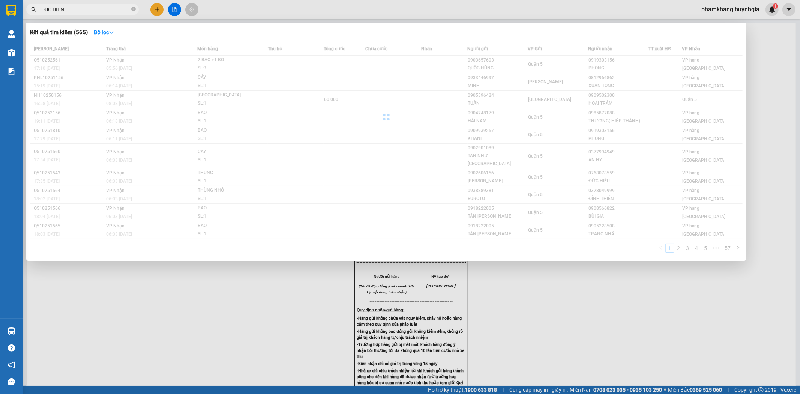
click at [297, 38] on div "Kết quả tìm kiếm ( 565 ) Bộ lọc" at bounding box center [386, 32] width 713 height 12
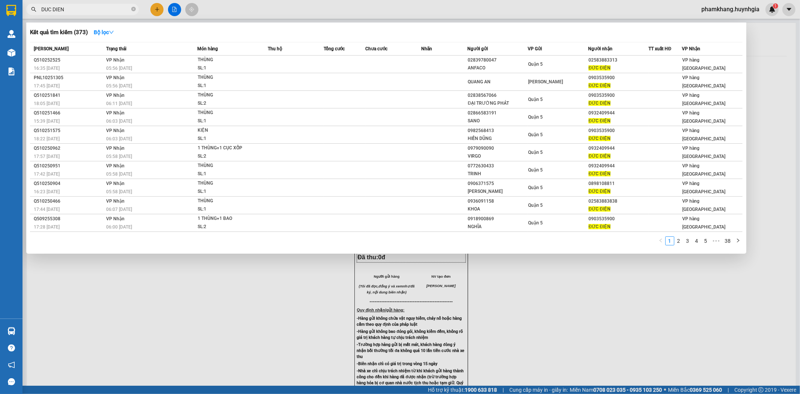
click at [106, 10] on input "DUC DIEN" at bounding box center [85, 9] width 89 height 8
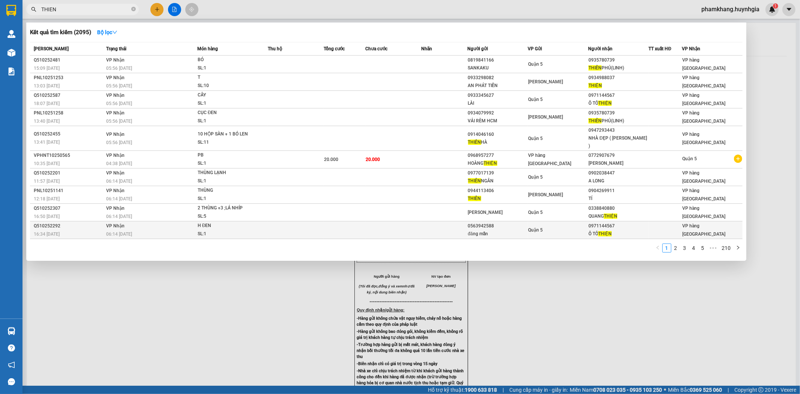
type input "THIEN"
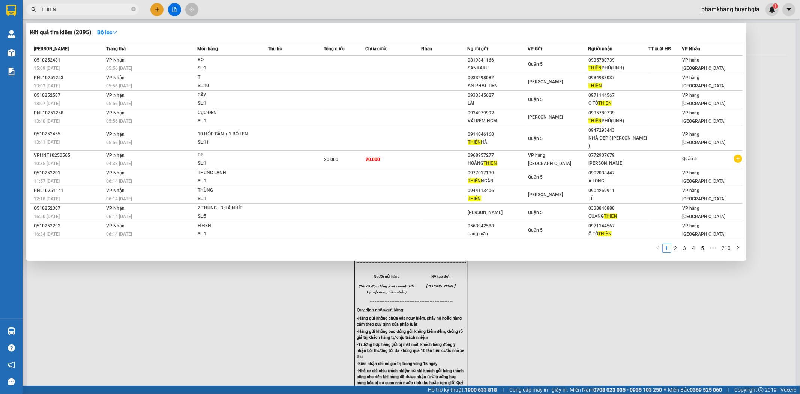
click at [92, 8] on input "THIEN" at bounding box center [85, 9] width 89 height 8
click at [176, 10] on div at bounding box center [400, 197] width 800 height 394
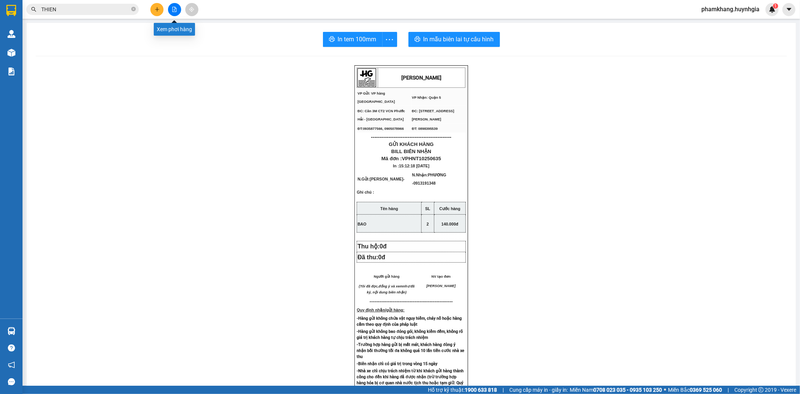
click at [176, 10] on icon "file-add" at bounding box center [175, 9] width 4 height 5
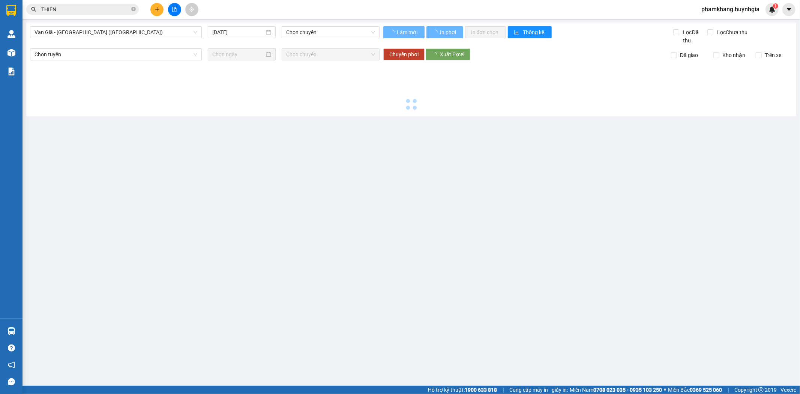
click at [67, 35] on span "Vạn Giã - Sài Gòn (Hàng hóa)" at bounding box center [116, 32] width 163 height 11
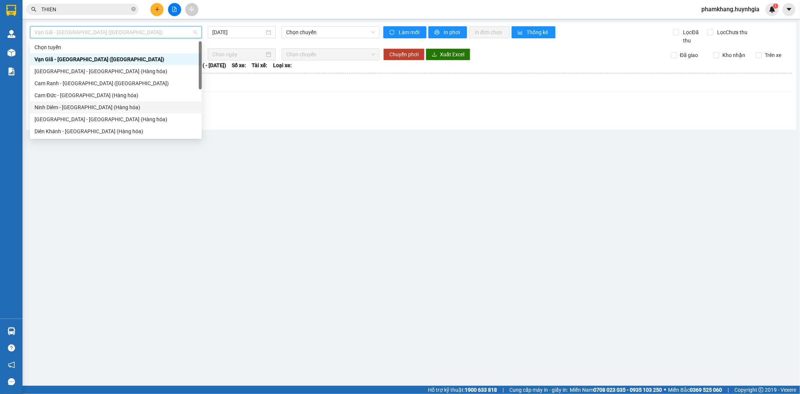
scroll to position [24, 0]
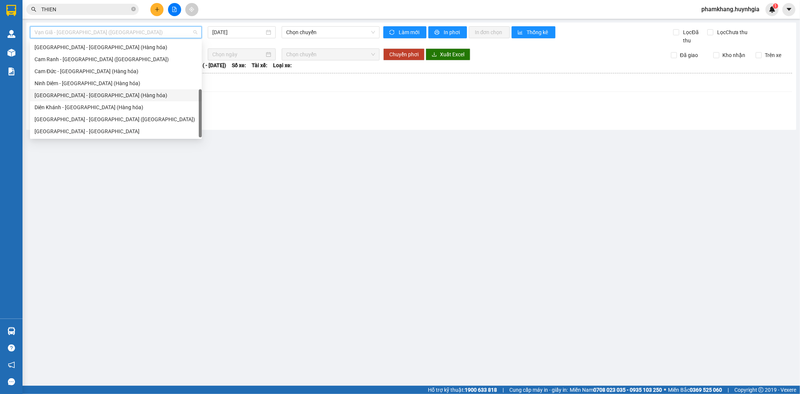
click at [84, 96] on div "Nha Trang - Sài Gòn (Hàng hóa)" at bounding box center [116, 95] width 163 height 8
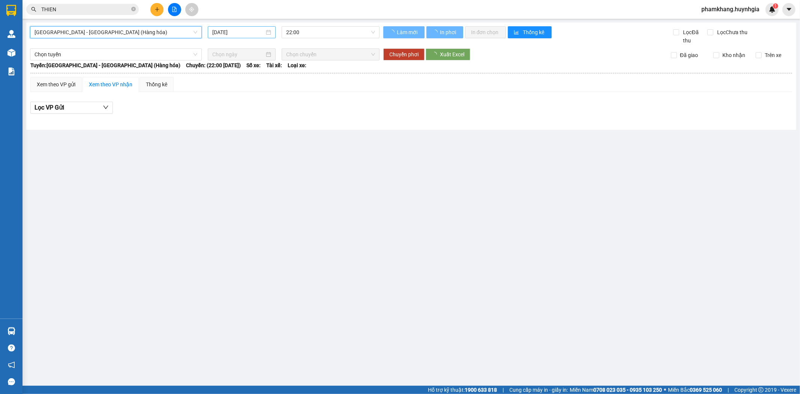
click at [235, 36] on input "[DATE]" at bounding box center [238, 32] width 52 height 8
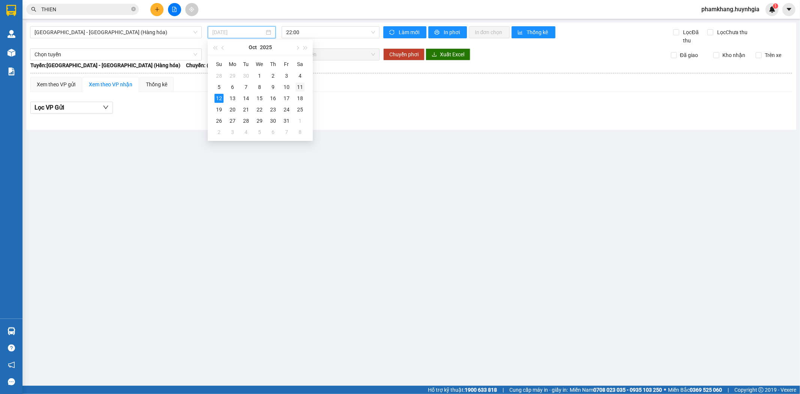
click at [298, 87] on div "11" at bounding box center [300, 87] width 9 height 9
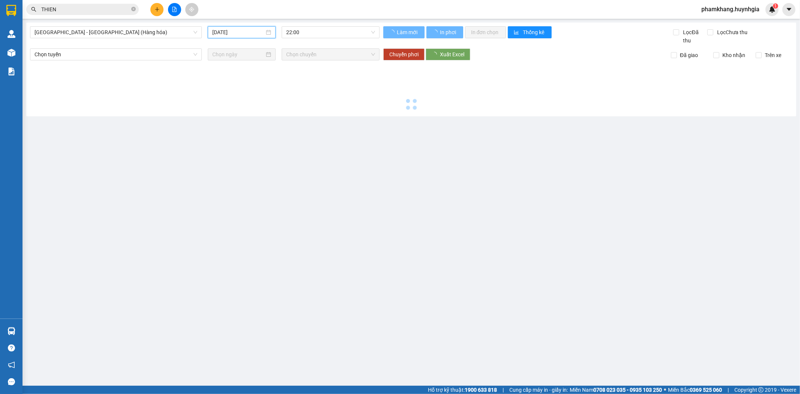
type input "11/10/2025"
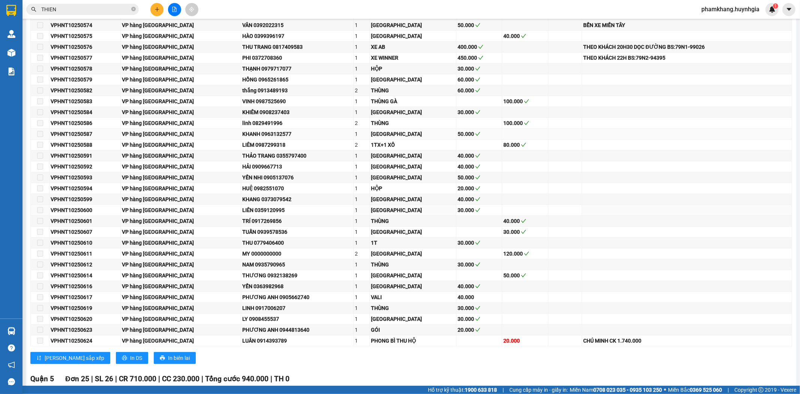
scroll to position [125, 0]
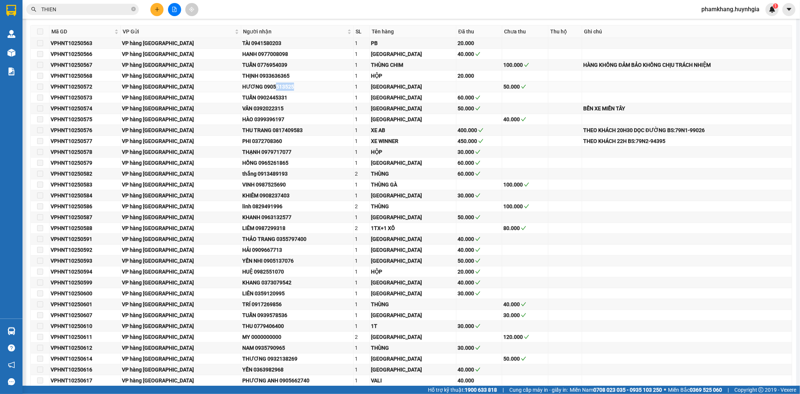
drag, startPoint x: 242, startPoint y: 87, endPoint x: 265, endPoint y: 87, distance: 22.1
click at [265, 87] on div "HƯƠNG 0905513525" at bounding box center [297, 87] width 110 height 8
copy div "513525"
click at [89, 9] on input "THIEN" at bounding box center [85, 9] width 89 height 8
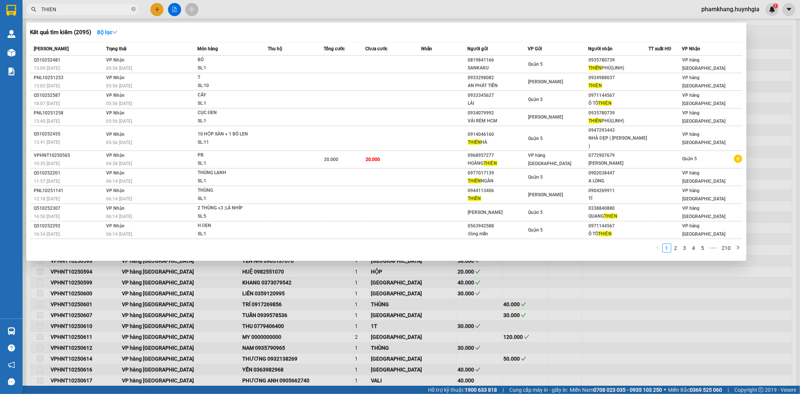
click at [89, 9] on input "THIEN" at bounding box center [85, 9] width 89 height 8
paste input "513525"
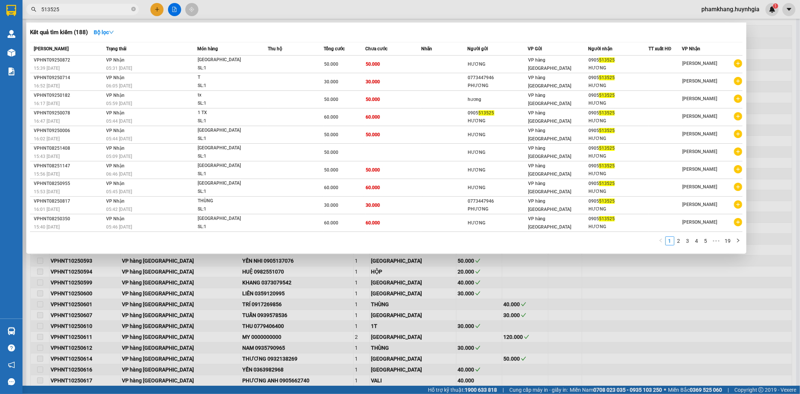
type input "513525"
click at [380, 272] on div at bounding box center [400, 197] width 800 height 394
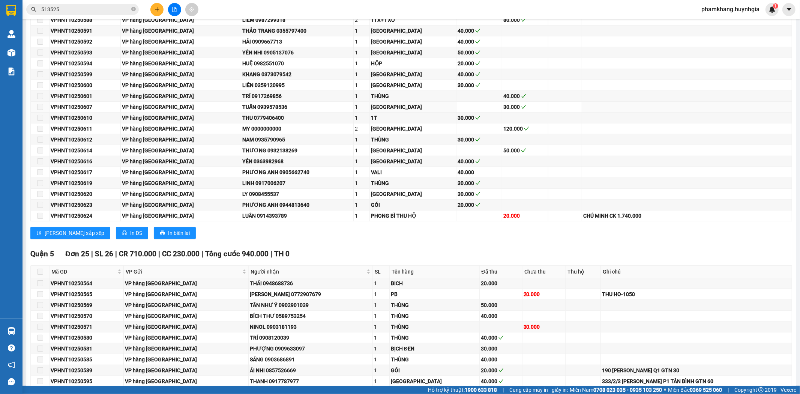
scroll to position [538, 0]
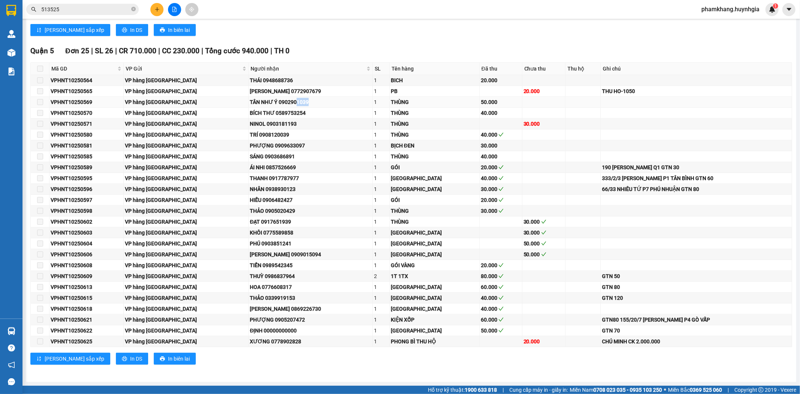
drag, startPoint x: 294, startPoint y: 101, endPoint x: 266, endPoint y: 104, distance: 28.3
click at [266, 104] on div "TÂN NHƯ Ý 0902901039" at bounding box center [310, 102] width 121 height 8
click at [160, 6] on button at bounding box center [156, 9] width 13 height 13
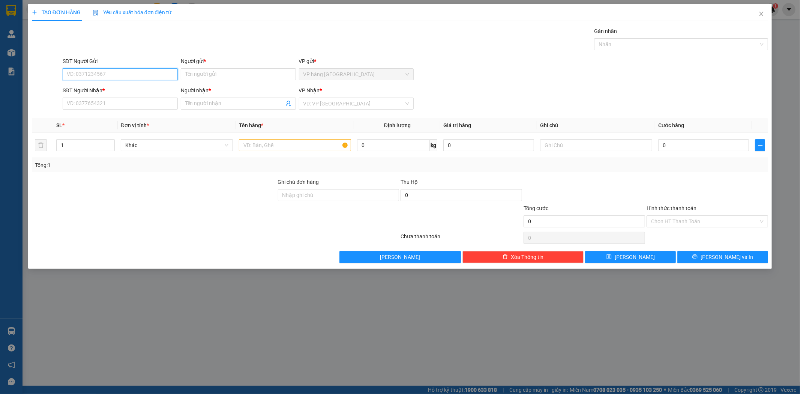
drag, startPoint x: 169, startPoint y: 73, endPoint x: 166, endPoint y: 66, distance: 7.2
click at [168, 73] on input "SĐT Người Gửi" at bounding box center [120, 74] width 115 height 12
type input "0913462353"
type input "DUY"
type input "0909671289"
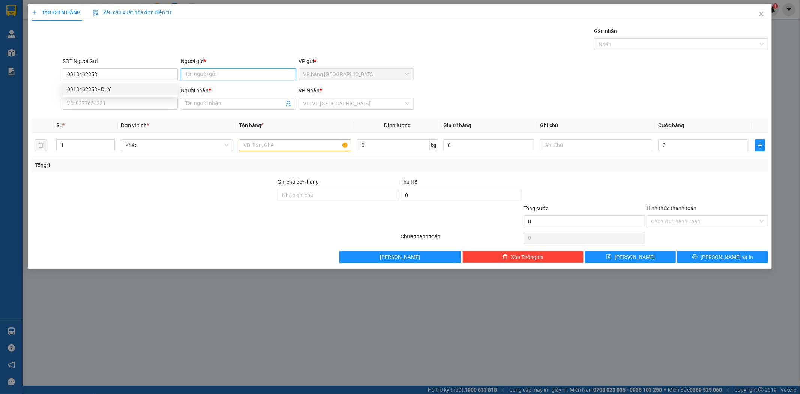
type input "CHỊ OANH"
click at [255, 140] on input "text" at bounding box center [295, 145] width 112 height 12
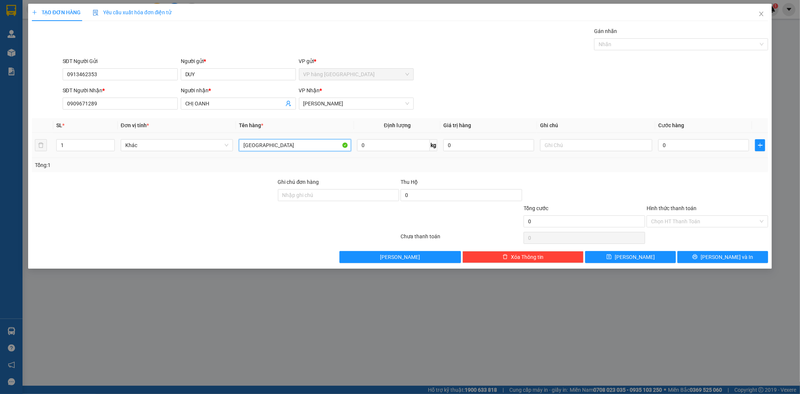
type input "[GEOGRAPHIC_DATA]"
type input "1"
type input "10"
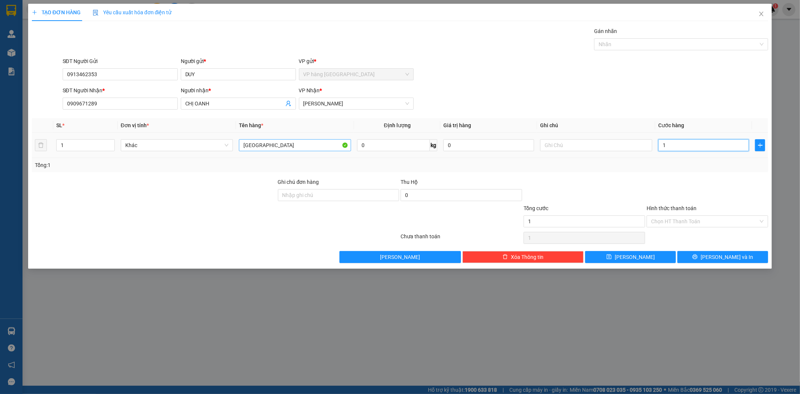
type input "10"
type input "100"
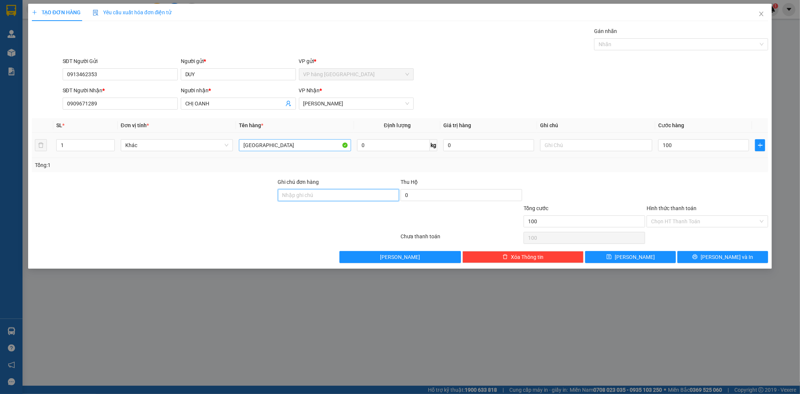
type input "100.000"
click at [703, 219] on input "Hình thức thanh toán" at bounding box center [704, 221] width 107 height 11
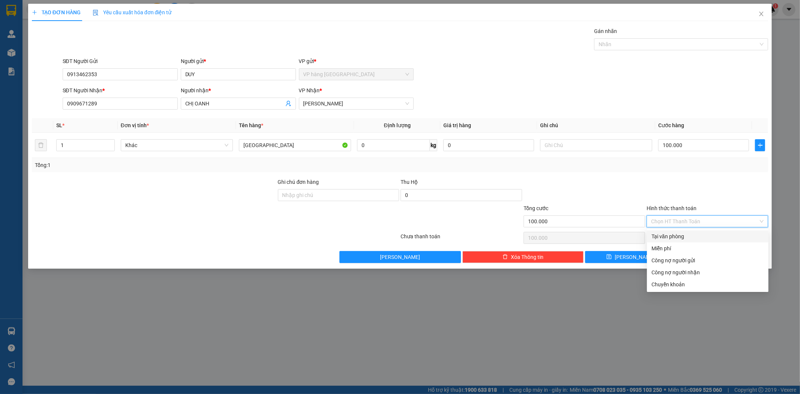
click at [672, 230] on div "Tại văn phòng" at bounding box center [708, 236] width 122 height 12
type input "0"
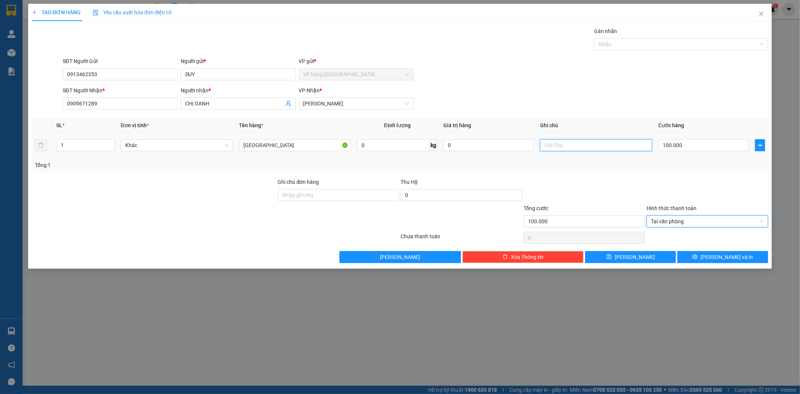
click at [613, 147] on input "text" at bounding box center [596, 145] width 112 height 12
type input "BẾN XE MIỀN TÂY"
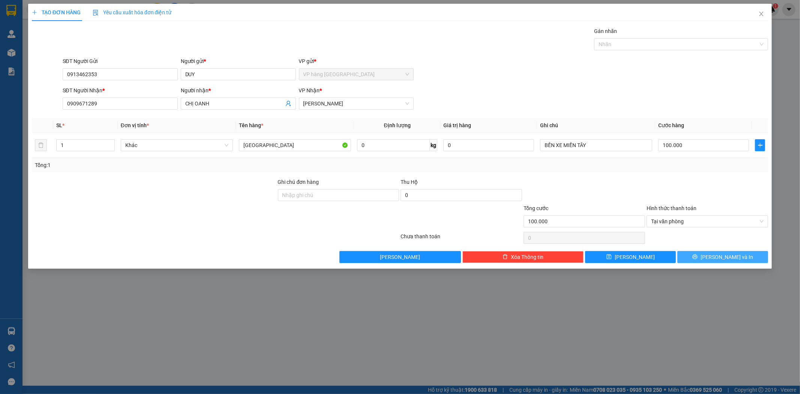
click at [740, 256] on button "Lưu và In" at bounding box center [723, 257] width 91 height 12
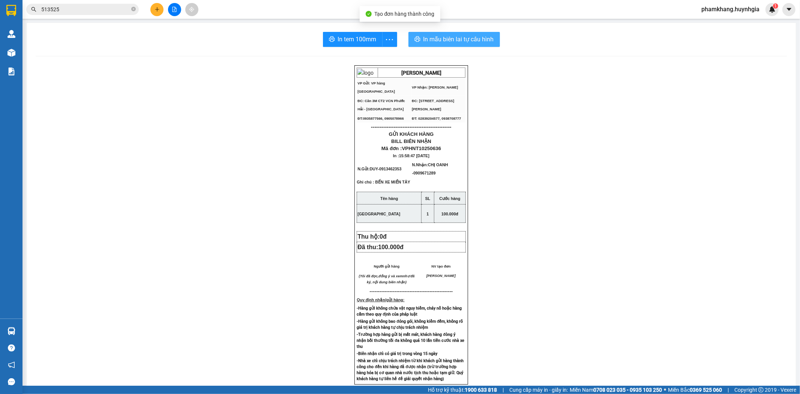
click at [473, 35] on span "In mẫu biên lai tự cấu hình" at bounding box center [459, 39] width 71 height 9
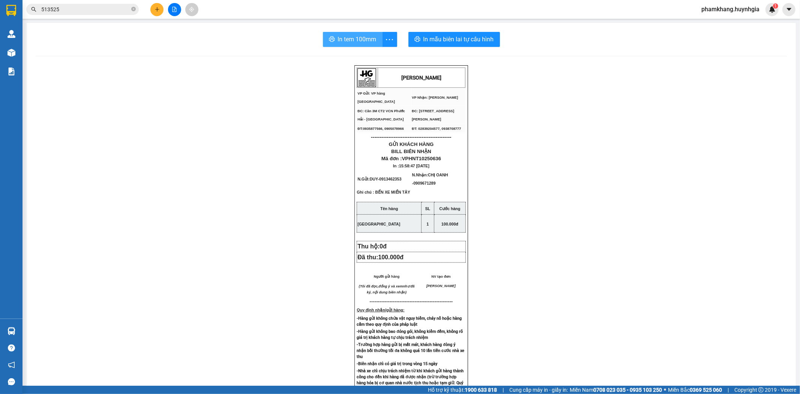
click at [374, 39] on button "In tem 100mm" at bounding box center [353, 39] width 60 height 15
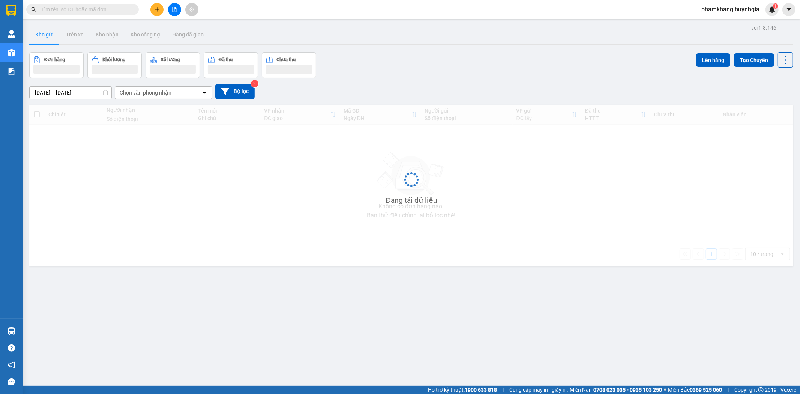
click at [102, 11] on input "text" at bounding box center [85, 9] width 89 height 8
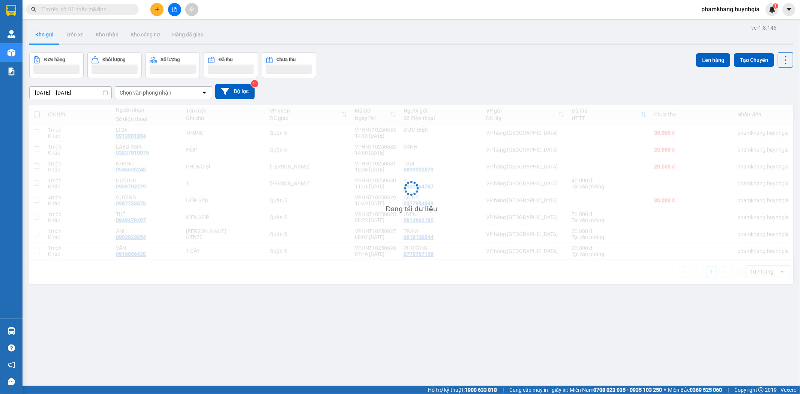
paste input "0903882876"
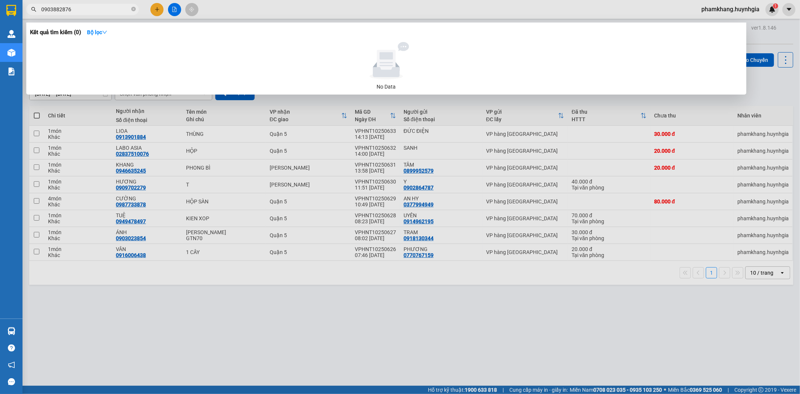
type input "0903882876"
click at [445, 207] on div at bounding box center [400, 197] width 800 height 394
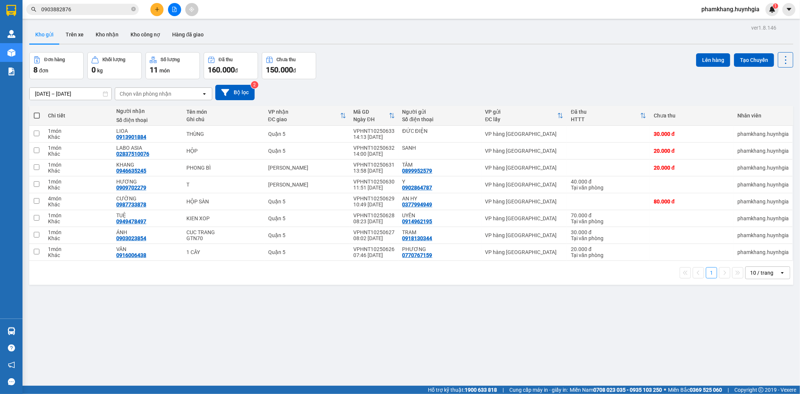
click at [84, 8] on input "0903882876" at bounding box center [85, 9] width 89 height 8
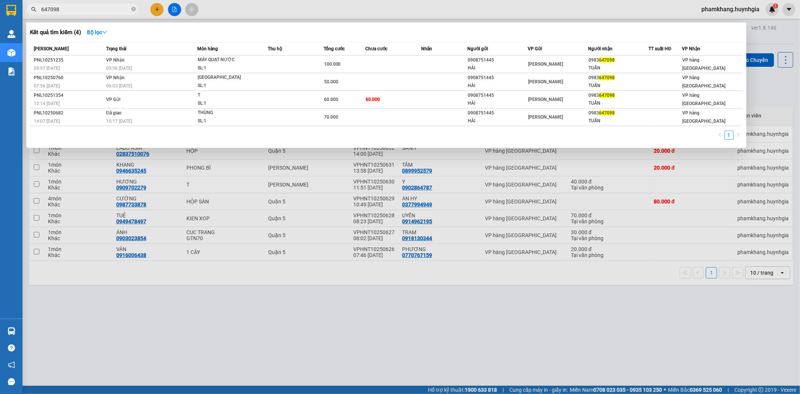
click at [125, 11] on input "647098" at bounding box center [85, 9] width 89 height 8
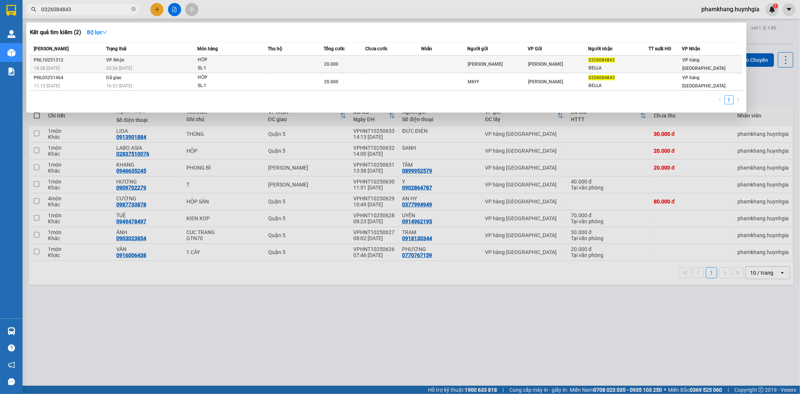
type input "0326084843"
click at [238, 66] on div "SL: 1" at bounding box center [226, 68] width 56 height 8
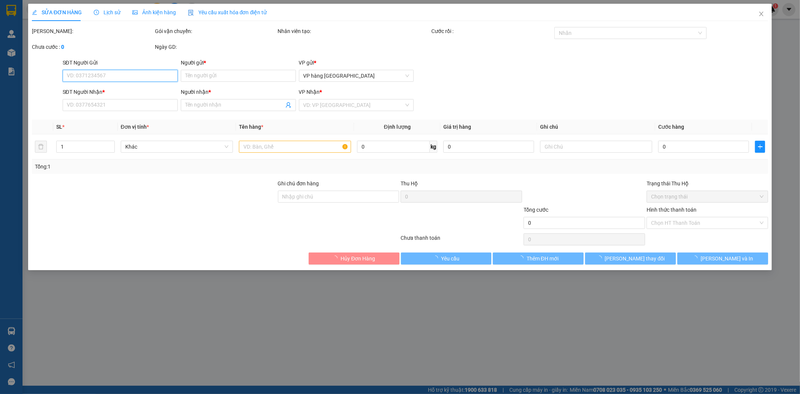
type input "MINH ANH"
type input "0326084843"
type input "BELLA"
type input "20.000"
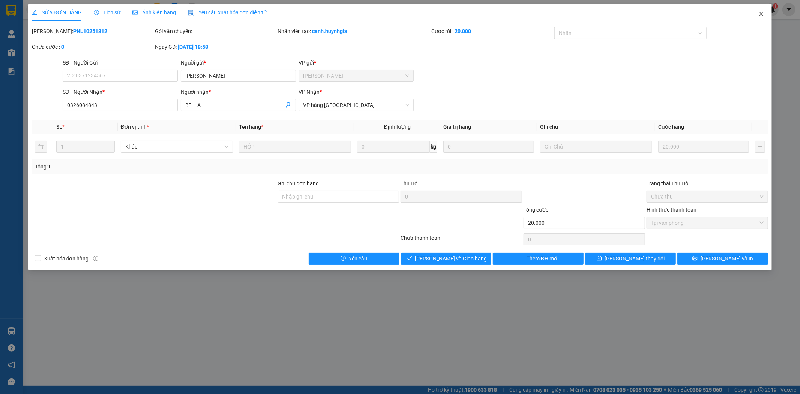
click at [761, 18] on span "Close" at bounding box center [761, 14] width 21 height 21
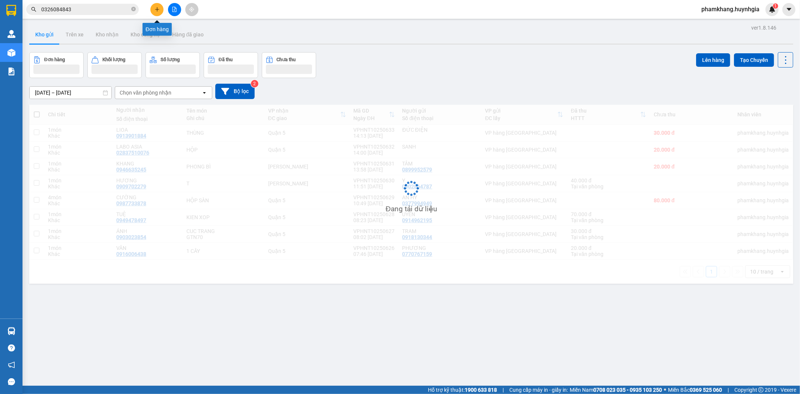
click at [101, 8] on input "0326084843" at bounding box center [85, 9] width 89 height 8
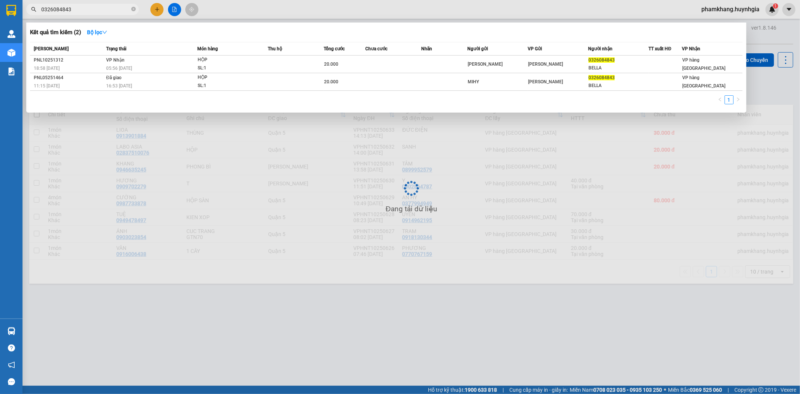
click at [101, 8] on input "0326084843" at bounding box center [85, 9] width 89 height 8
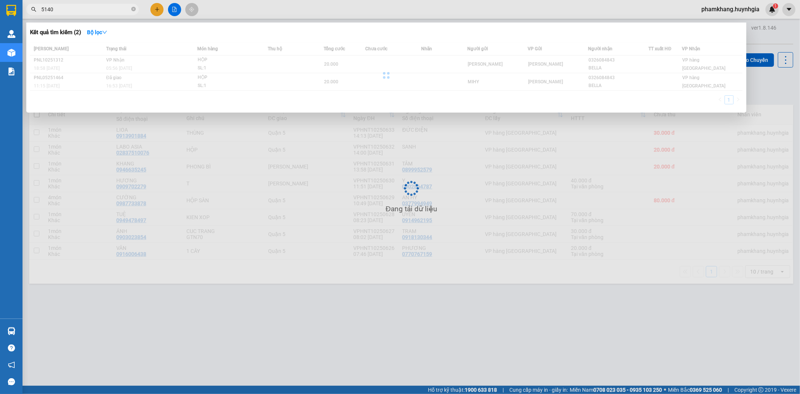
type input "5140"
click at [370, 29] on div "Kết quả tìm kiếm ( 2 ) Bộ lọc" at bounding box center [386, 32] width 713 height 12
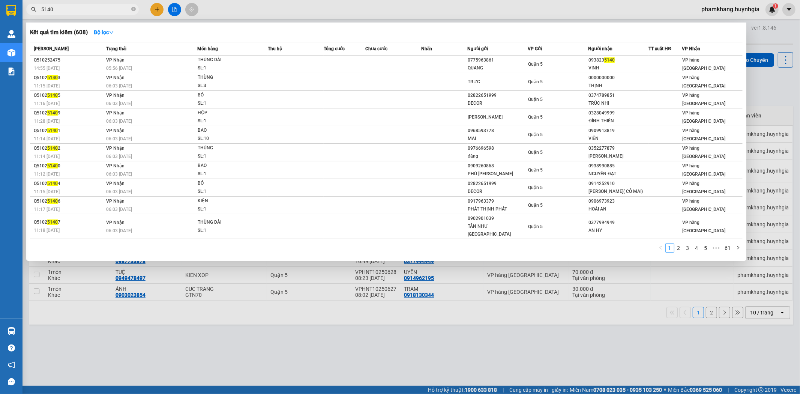
click at [158, 12] on div at bounding box center [400, 197] width 800 height 394
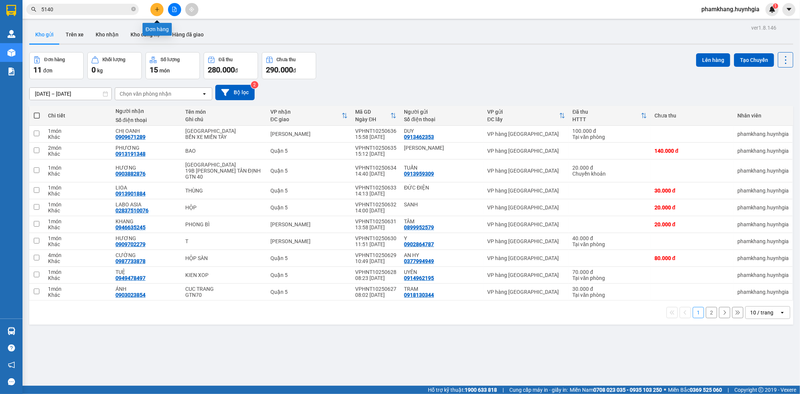
click at [158, 12] on icon "plus" at bounding box center [157, 9] width 5 height 5
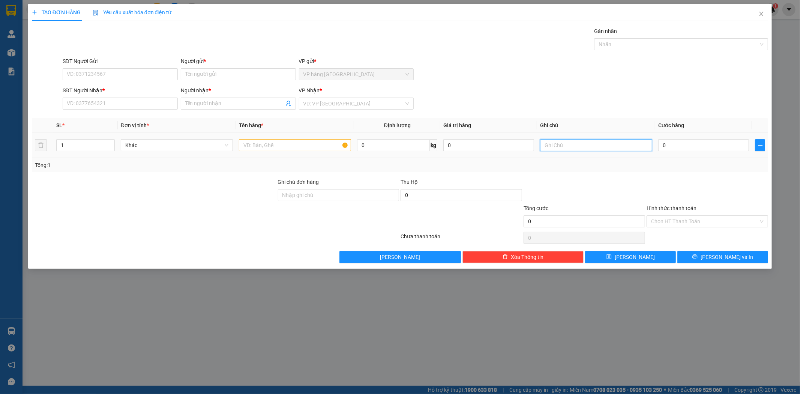
click at [560, 150] on input "text" at bounding box center [596, 145] width 112 height 12
click at [550, 152] on div at bounding box center [596, 145] width 112 height 15
click at [553, 147] on input "text" at bounding box center [596, 145] width 112 height 12
click at [552, 149] on input "text" at bounding box center [596, 145] width 112 height 12
click at [259, 142] on input "text" at bounding box center [295, 145] width 112 height 12
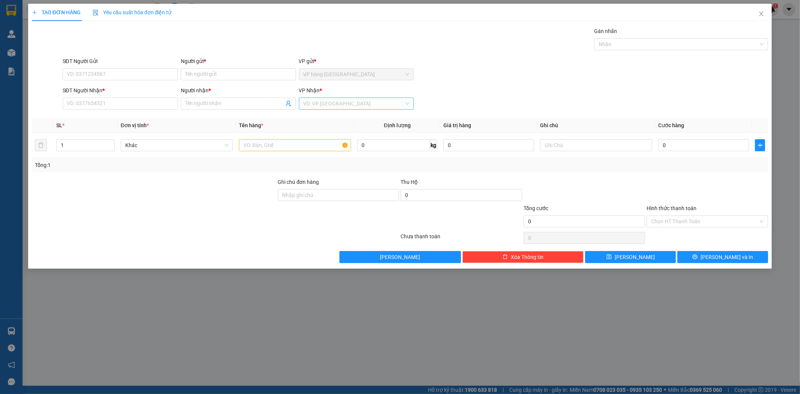
click at [332, 105] on input "search" at bounding box center [354, 103] width 101 height 11
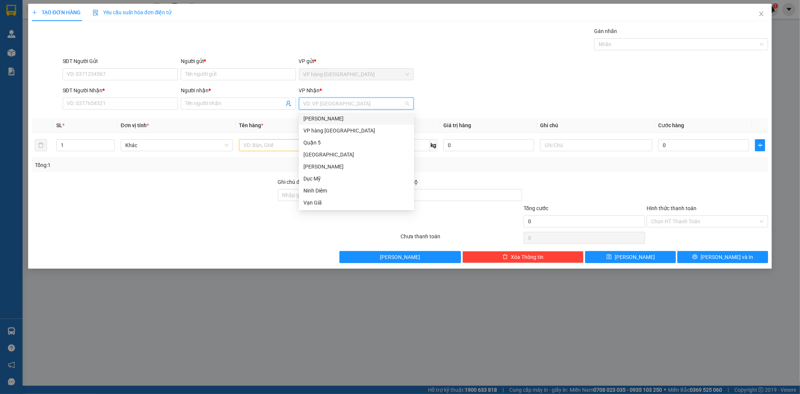
click at [333, 116] on div "[PERSON_NAME]" at bounding box center [357, 118] width 106 height 8
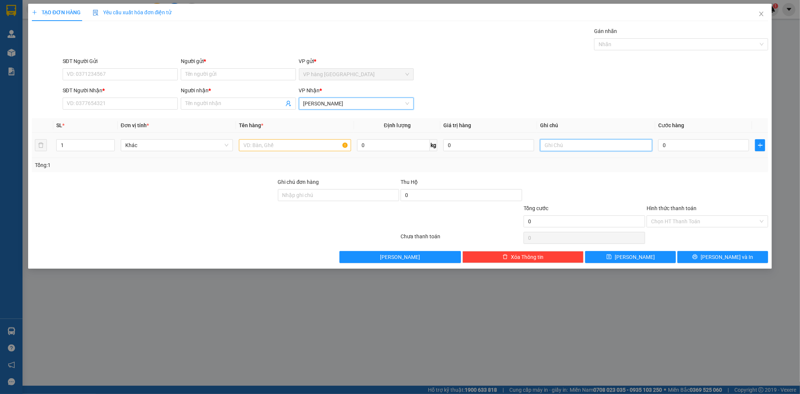
click at [618, 147] on input "text" at bounding box center [596, 145] width 112 height 12
type input "BS:79AA-67380"
click at [280, 143] on input "text" at bounding box center [295, 145] width 112 height 12
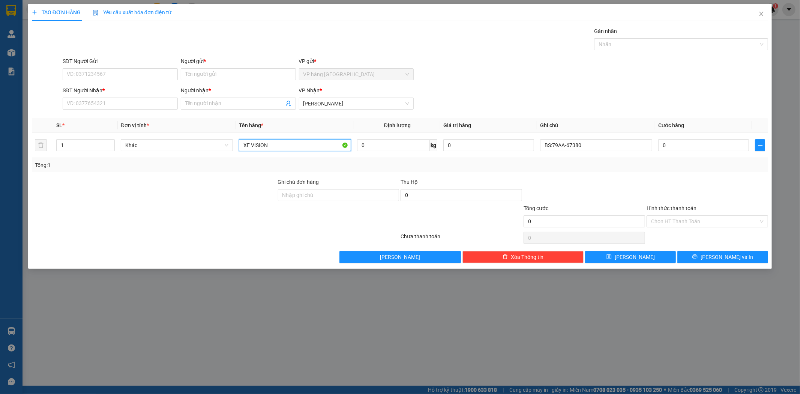
type input "XE VISION"
click at [531, 92] on div "SĐT Người Nhận * VD: 0377654321 Người nhận * Tên người nhận VP Nhận * Phạm Ngũ …" at bounding box center [415, 99] width 709 height 26
click at [600, 139] on input "BS:79AA-67380" at bounding box center [596, 145] width 112 height 12
click at [159, 107] on input "SĐT Người Nhận *" at bounding box center [120, 104] width 115 height 12
click at [158, 101] on input "SĐT Người Nhận *" at bounding box center [120, 104] width 115 height 12
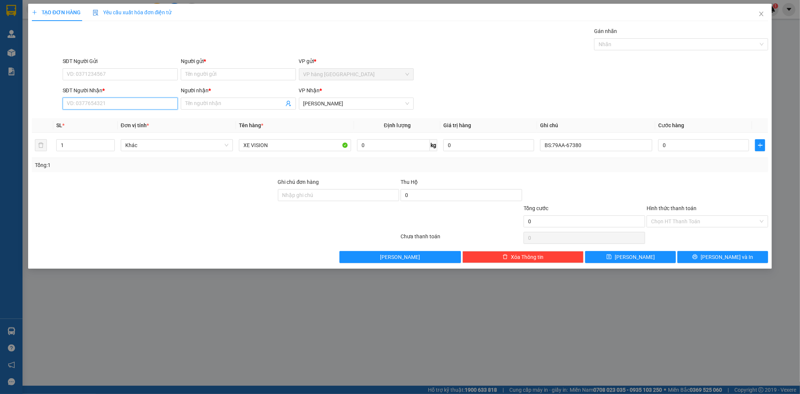
click at [118, 102] on input "SĐT Người Nhận *" at bounding box center [120, 104] width 115 height 12
type input "0946281342"
click at [261, 101] on input "Người nhận *" at bounding box center [234, 103] width 99 height 8
click at [261, 101] on input "MINH HẢO" at bounding box center [234, 103] width 99 height 8
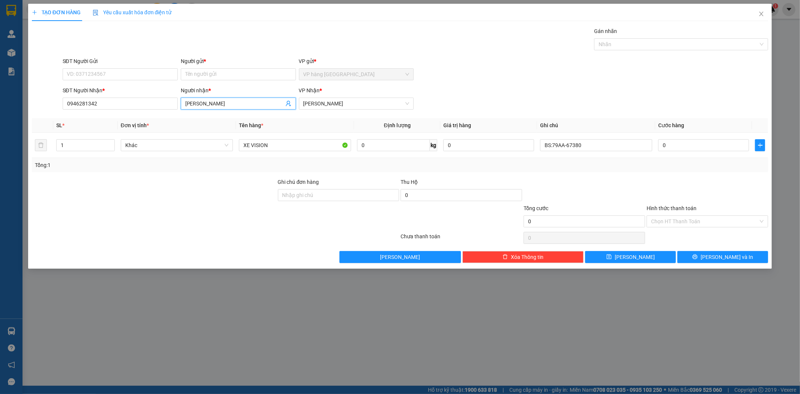
click at [261, 101] on input "MINH HẢO" at bounding box center [234, 103] width 99 height 8
type input "MINH HẢO"
click at [232, 74] on input "Người gửi *" at bounding box center [238, 74] width 115 height 12
paste input "MINH HẢO"
type input "MINH HẢO"
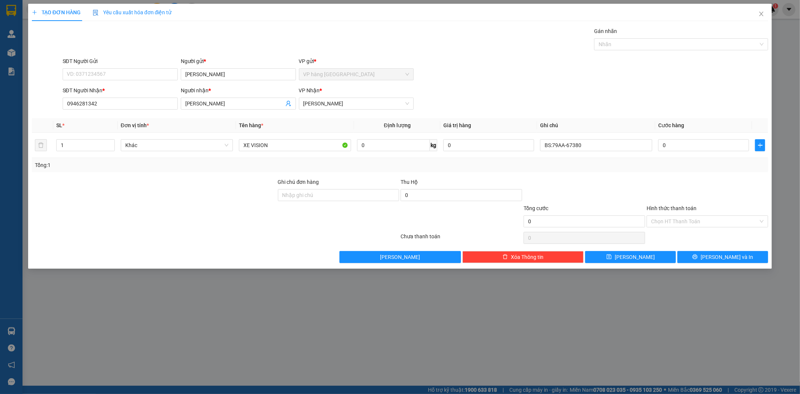
click at [478, 53] on div "Gán nhãn Nhãn" at bounding box center [415, 40] width 709 height 26
type input "4"
type input "40"
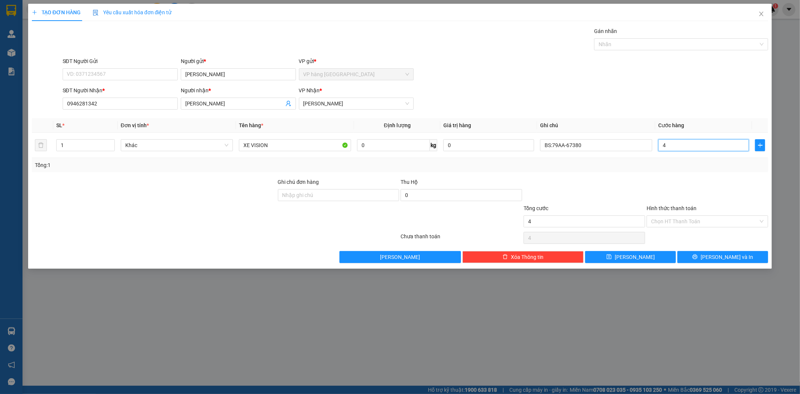
type input "40"
type input "400"
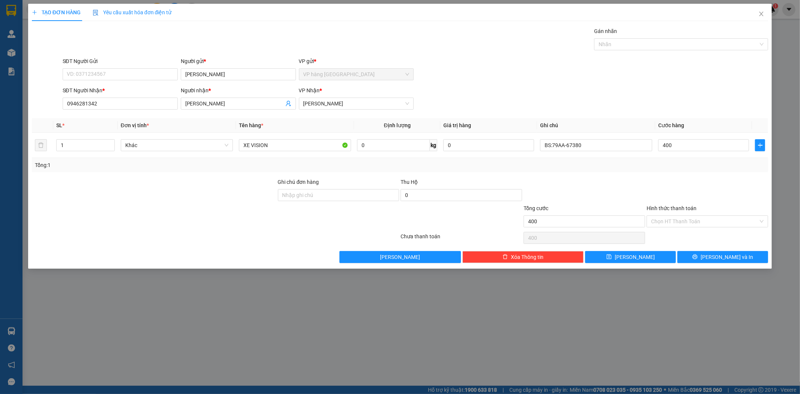
type input "400.000"
click at [627, 87] on div "SĐT Người Nhận * 0946281342 Người nhận * MINH HẢO VP Nhận * Phạm Ngũ Lão" at bounding box center [415, 99] width 709 height 26
drag, startPoint x: 696, startPoint y: 219, endPoint x: 703, endPoint y: 228, distance: 11.3
click at [696, 220] on input "Hình thức thanh toán" at bounding box center [704, 221] width 107 height 11
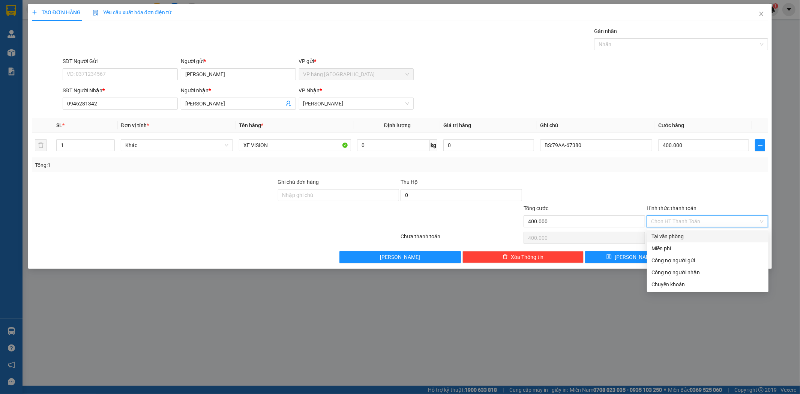
click at [672, 234] on div "Tại văn phòng" at bounding box center [708, 236] width 113 height 8
type input "0"
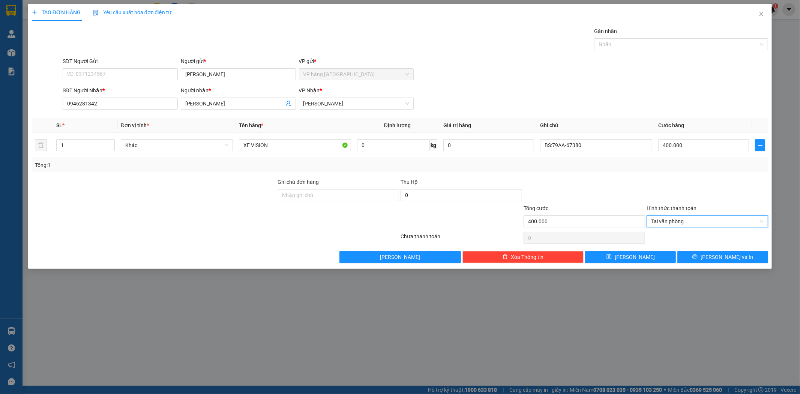
click at [696, 185] on div at bounding box center [707, 191] width 123 height 26
click at [711, 253] on button "Lưu và In" at bounding box center [723, 257] width 91 height 12
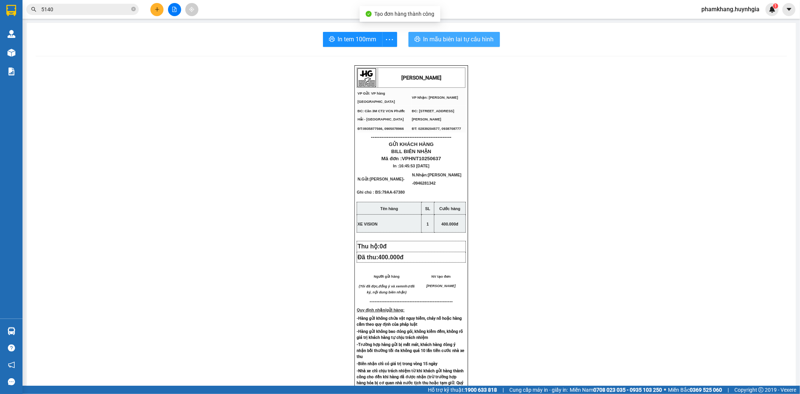
click at [471, 42] on span "In mẫu biên lai tự cấu hình" at bounding box center [459, 39] width 71 height 9
click at [356, 43] on span "In tem 100mm" at bounding box center [359, 39] width 39 height 9
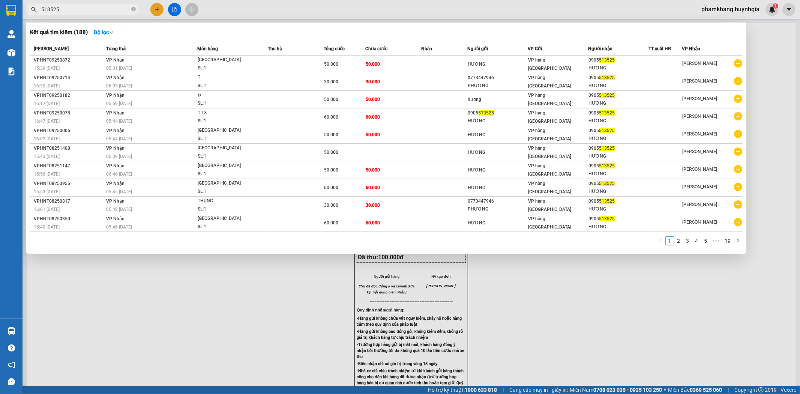
click at [68, 6] on input "513525" at bounding box center [85, 9] width 89 height 8
